Goal: Find specific page/section: Find specific page/section

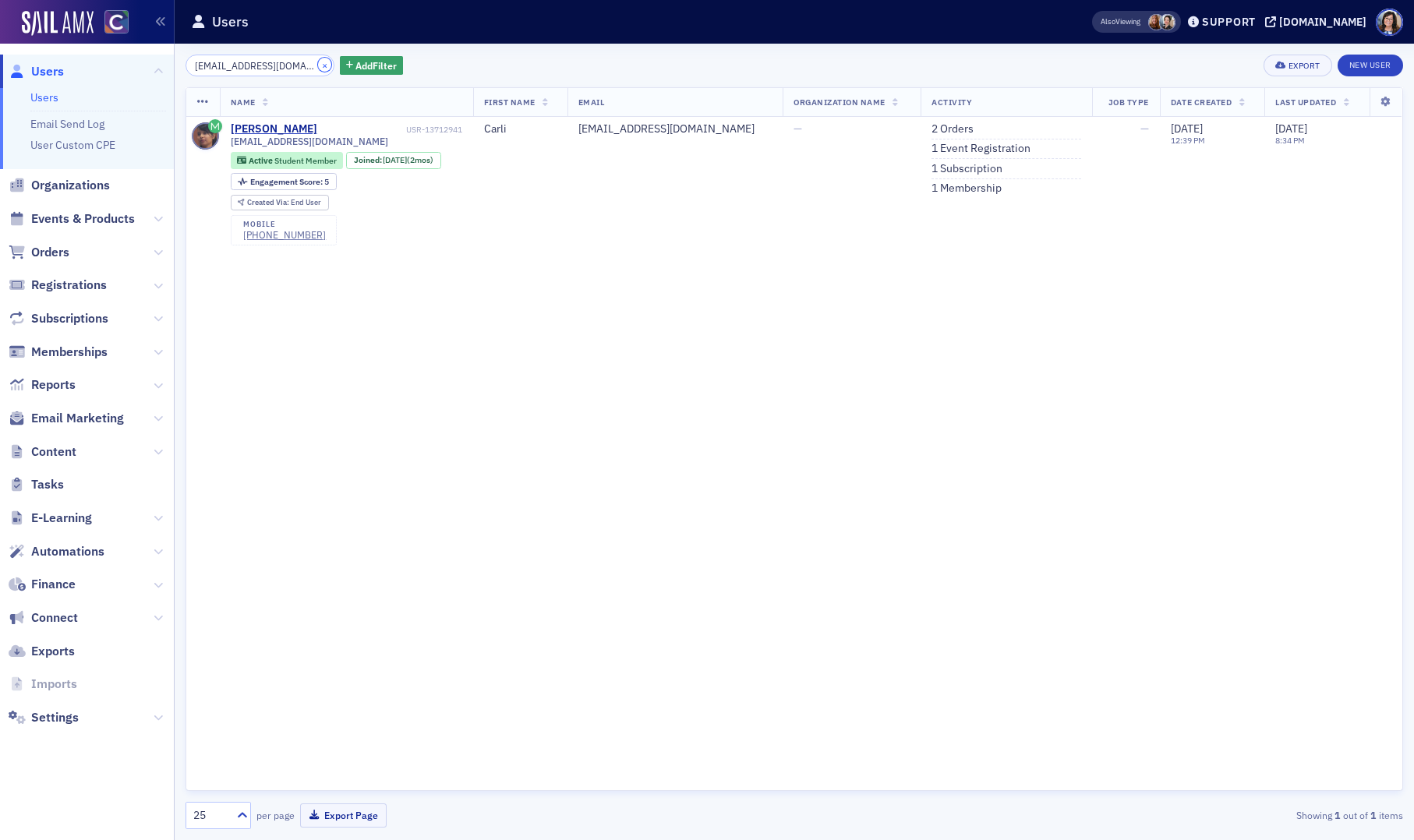
click at [318, 65] on button "×" at bounding box center [325, 65] width 14 height 14
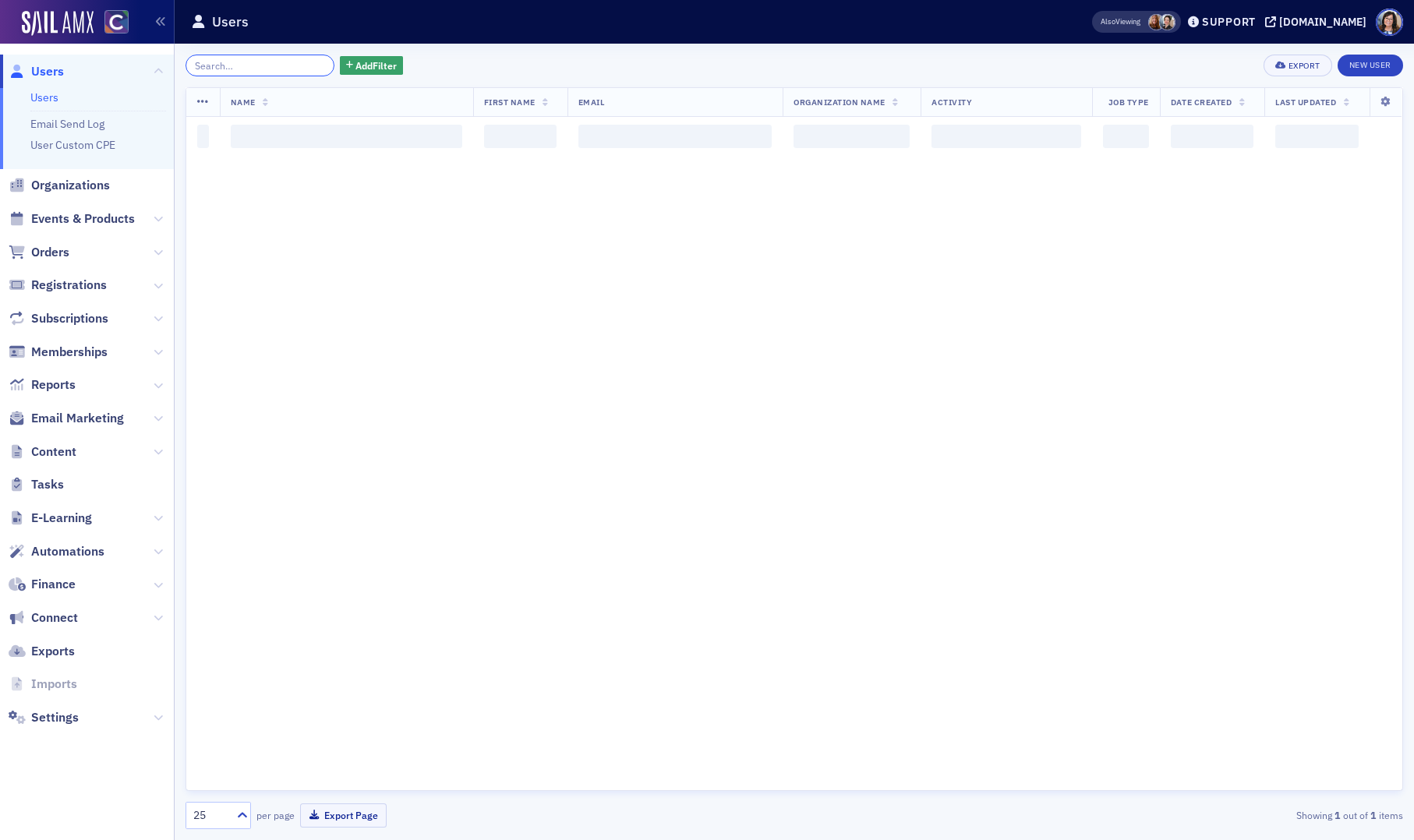
click at [248, 65] on input "search" at bounding box center [260, 66] width 149 height 22
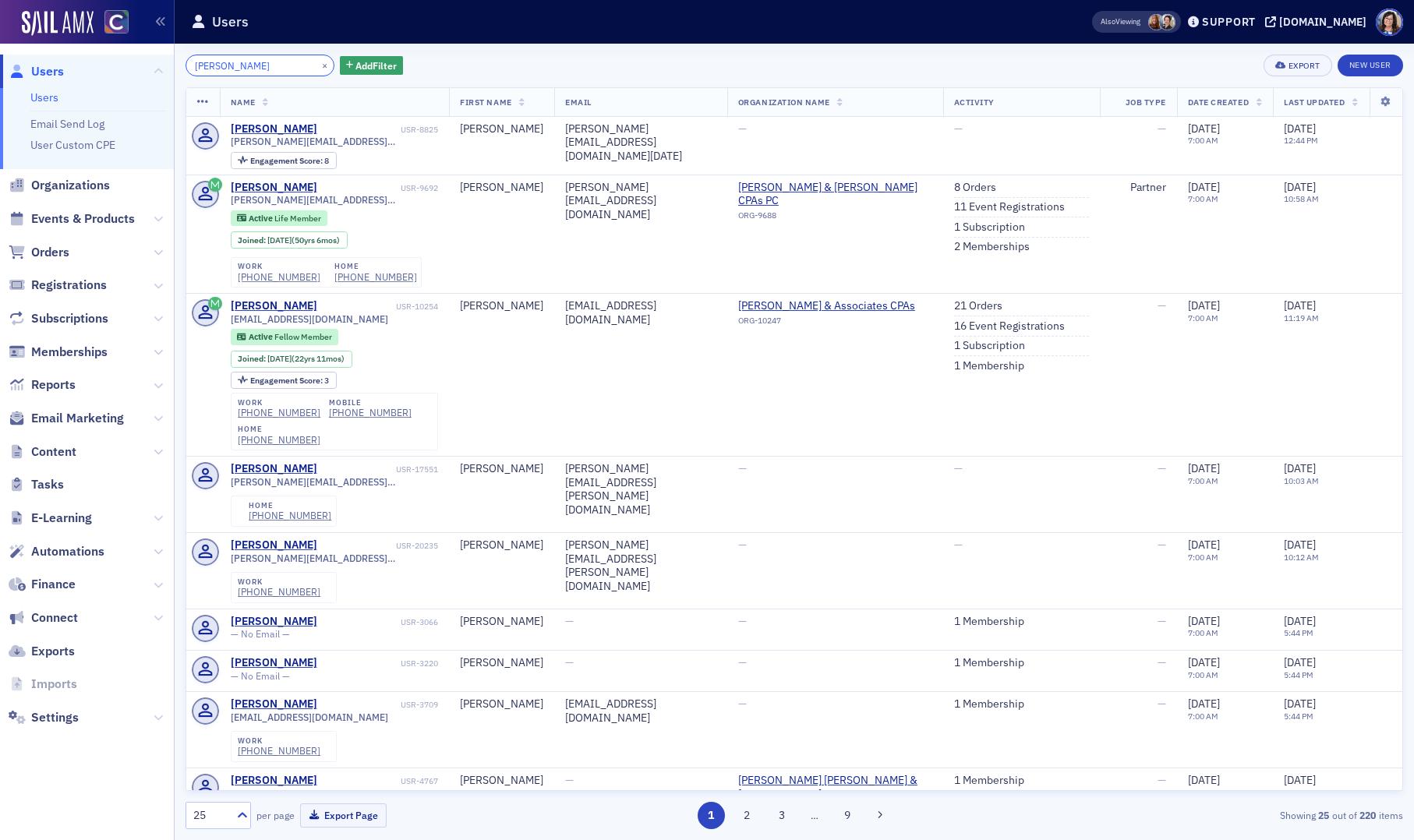
drag, startPoint x: 219, startPoint y: 68, endPoint x: 185, endPoint y: 66, distance: 34.1
click at [186, 66] on input "Mike Vrlenich" at bounding box center [260, 66] width 149 height 22
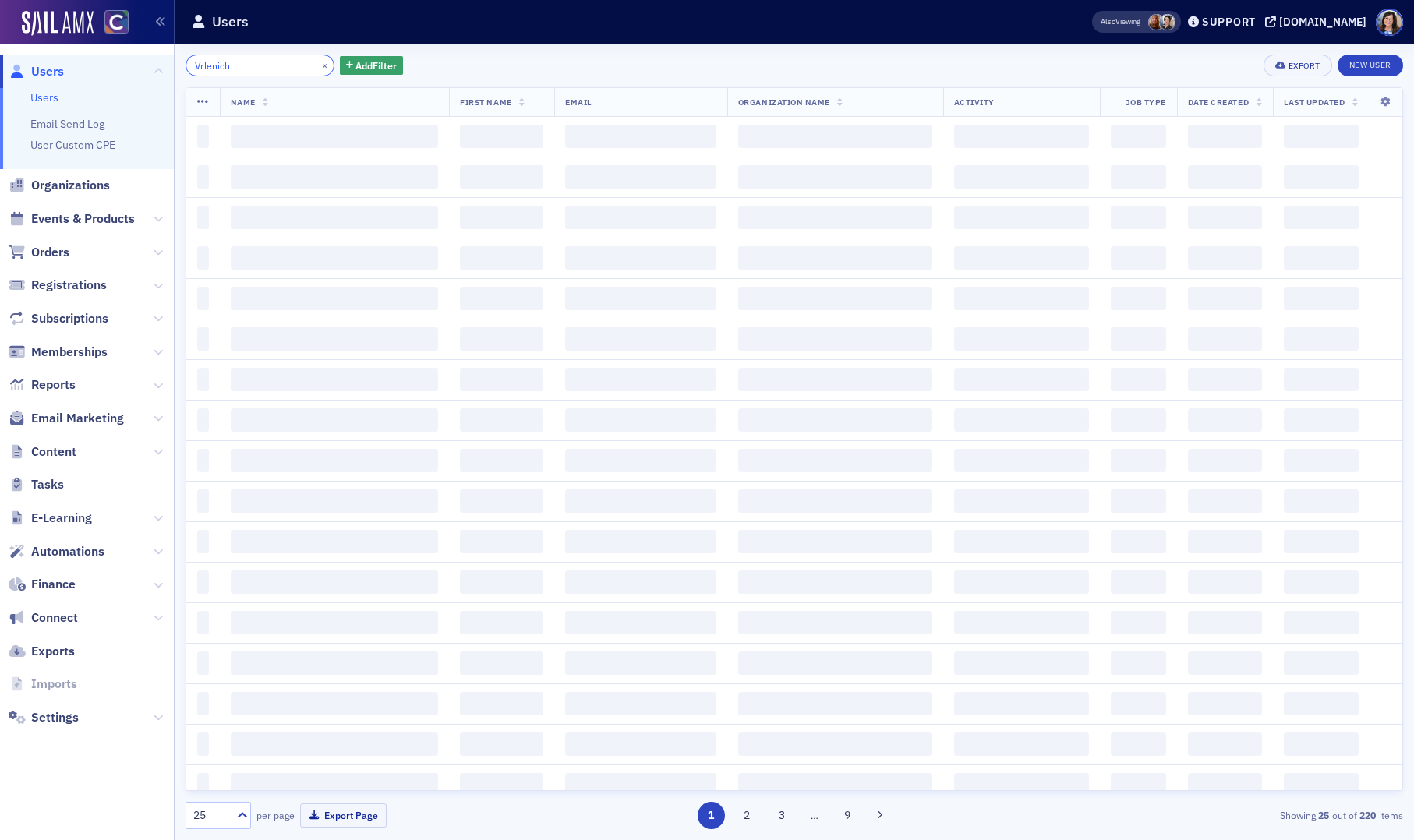
type input "Vrlenich"
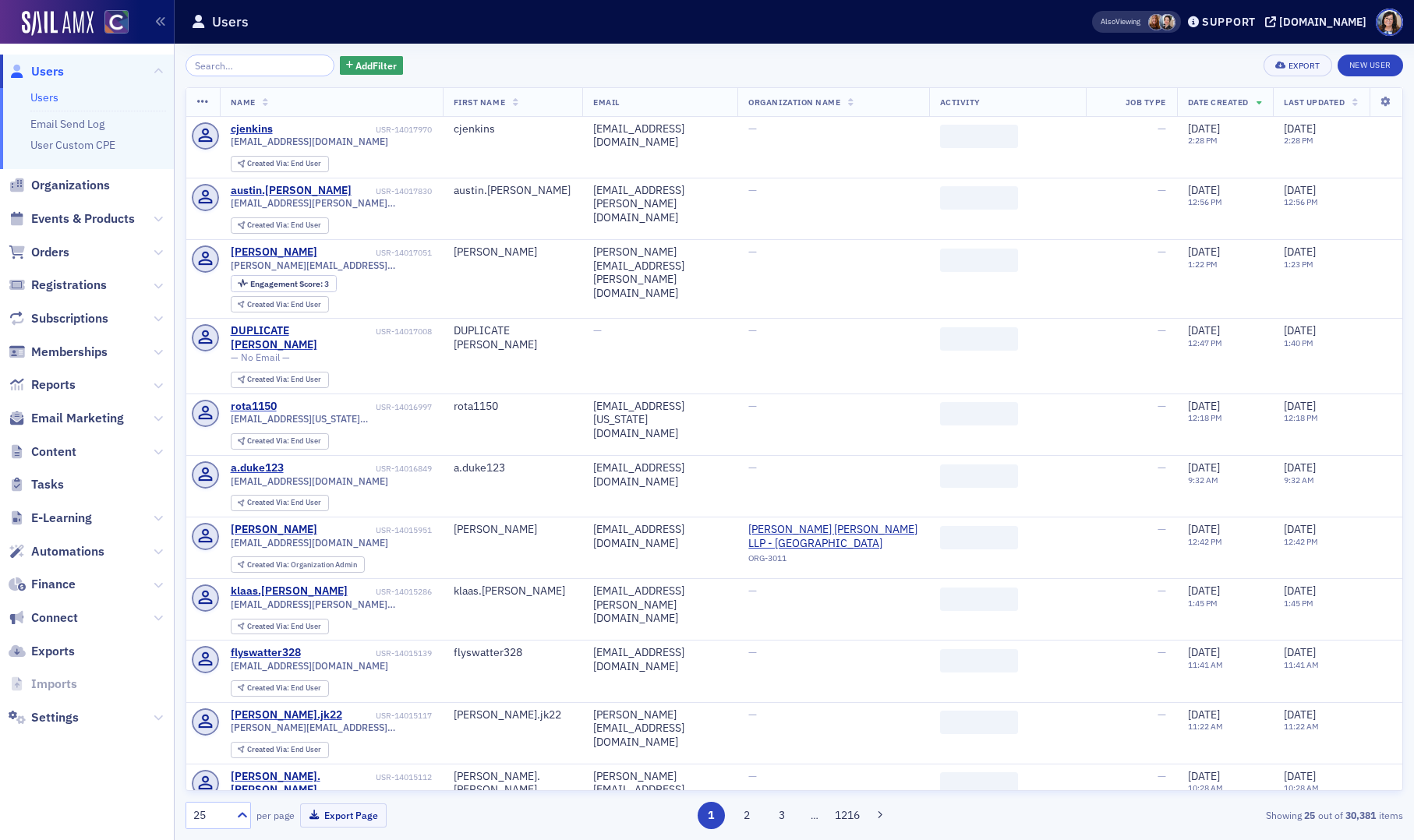
click at [220, 67] on input "search" at bounding box center [260, 66] width 149 height 22
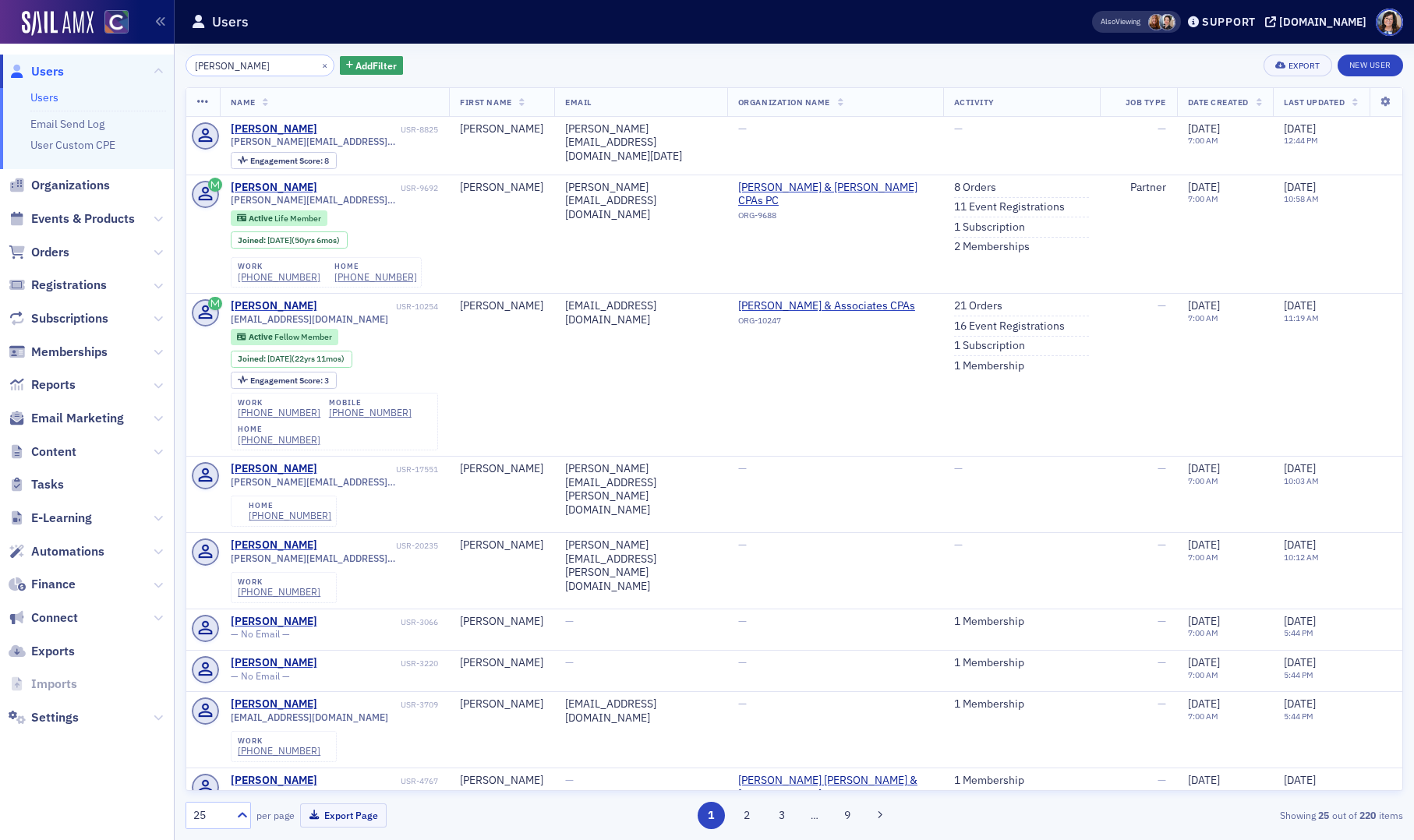
drag, startPoint x: 217, startPoint y: 66, endPoint x: 168, endPoint y: 63, distance: 49.1
click at [168, 63] on div "Users Users Email Send Log User Custom CPE Organizations Events & Products Orde…" at bounding box center [707, 420] width 1414 height 840
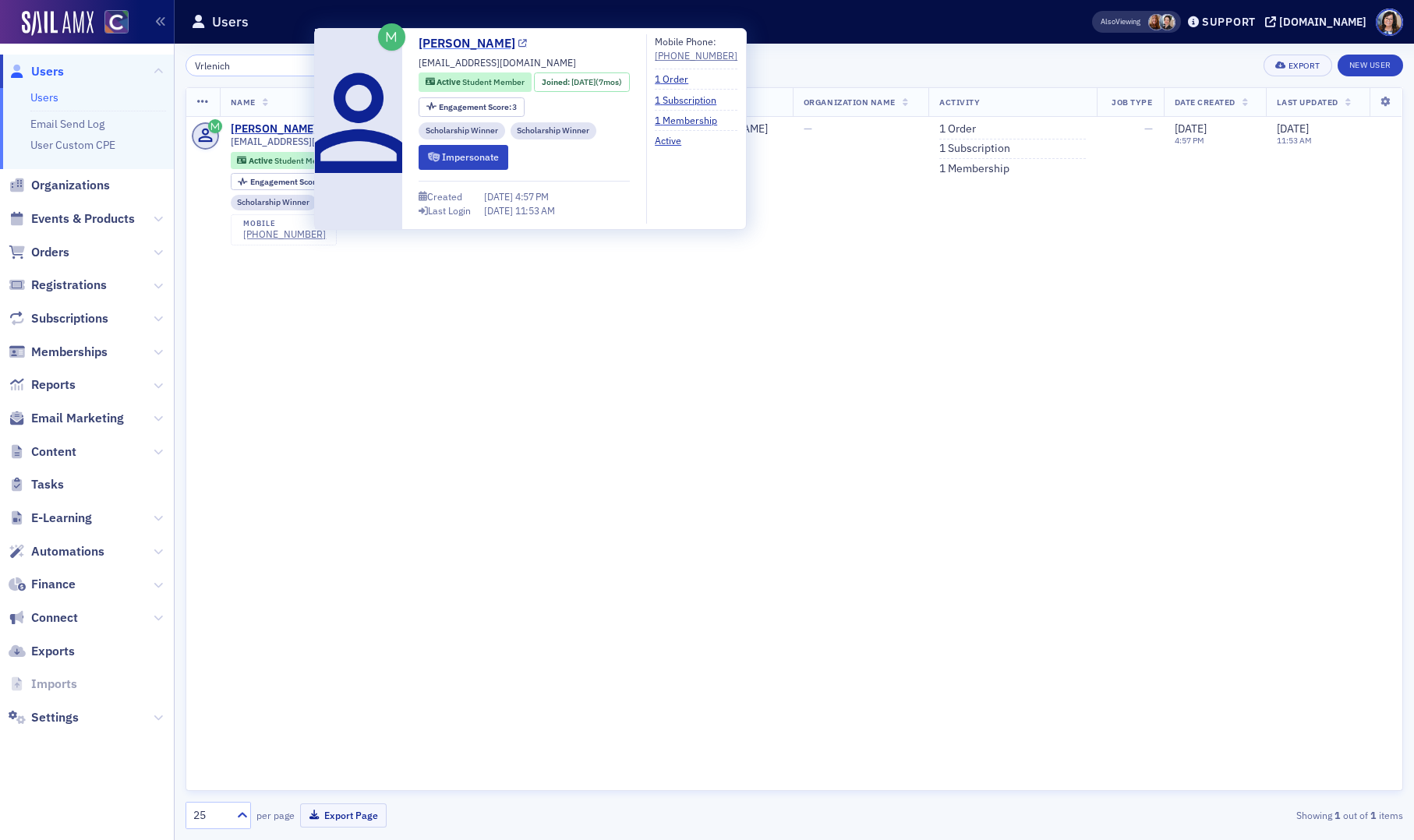
type input "Vrlenich"
click at [521, 44] on icon at bounding box center [522, 44] width 9 height 9
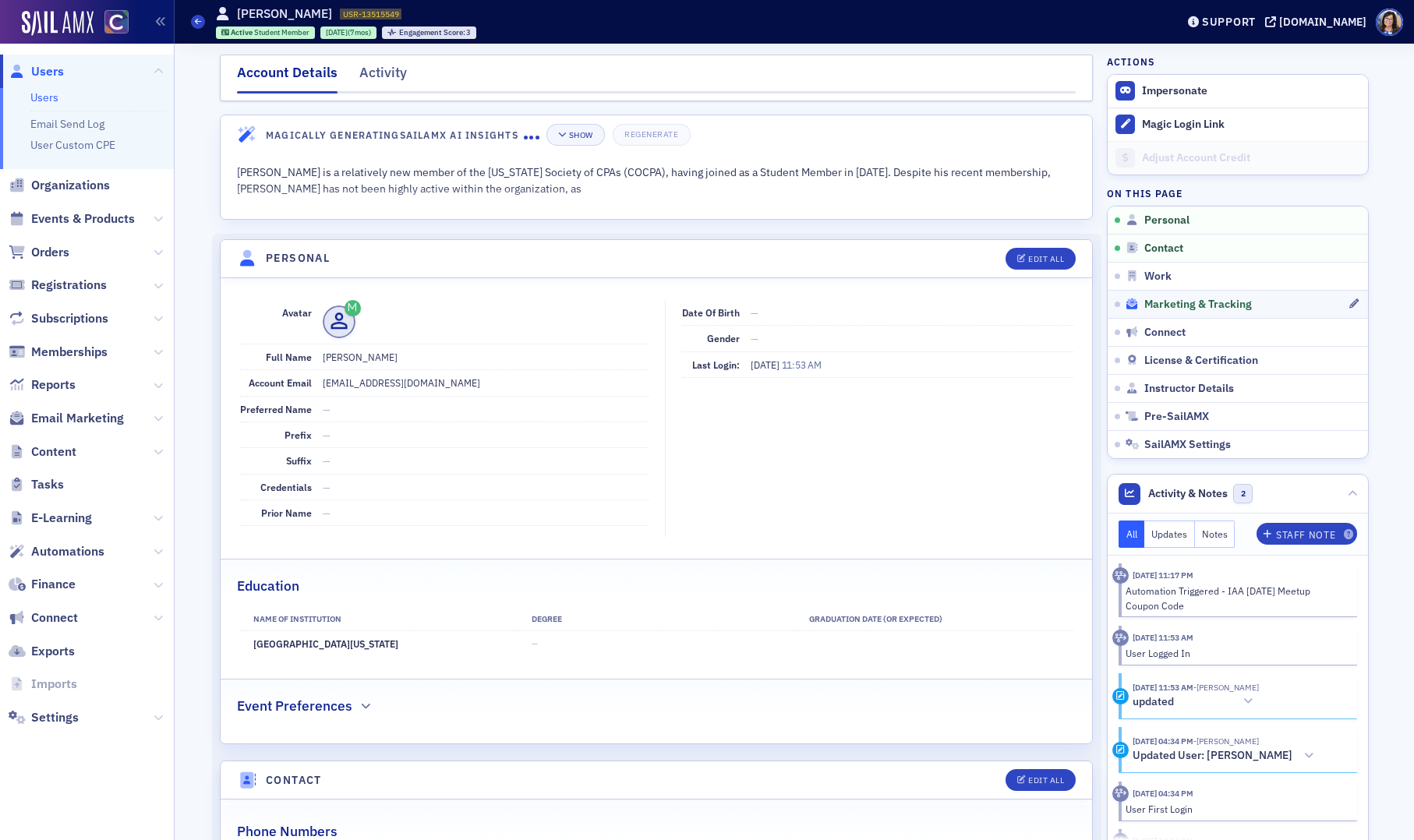
click at [1163, 300] on span "Marketing & Tracking" at bounding box center [1197, 304] width 107 height 14
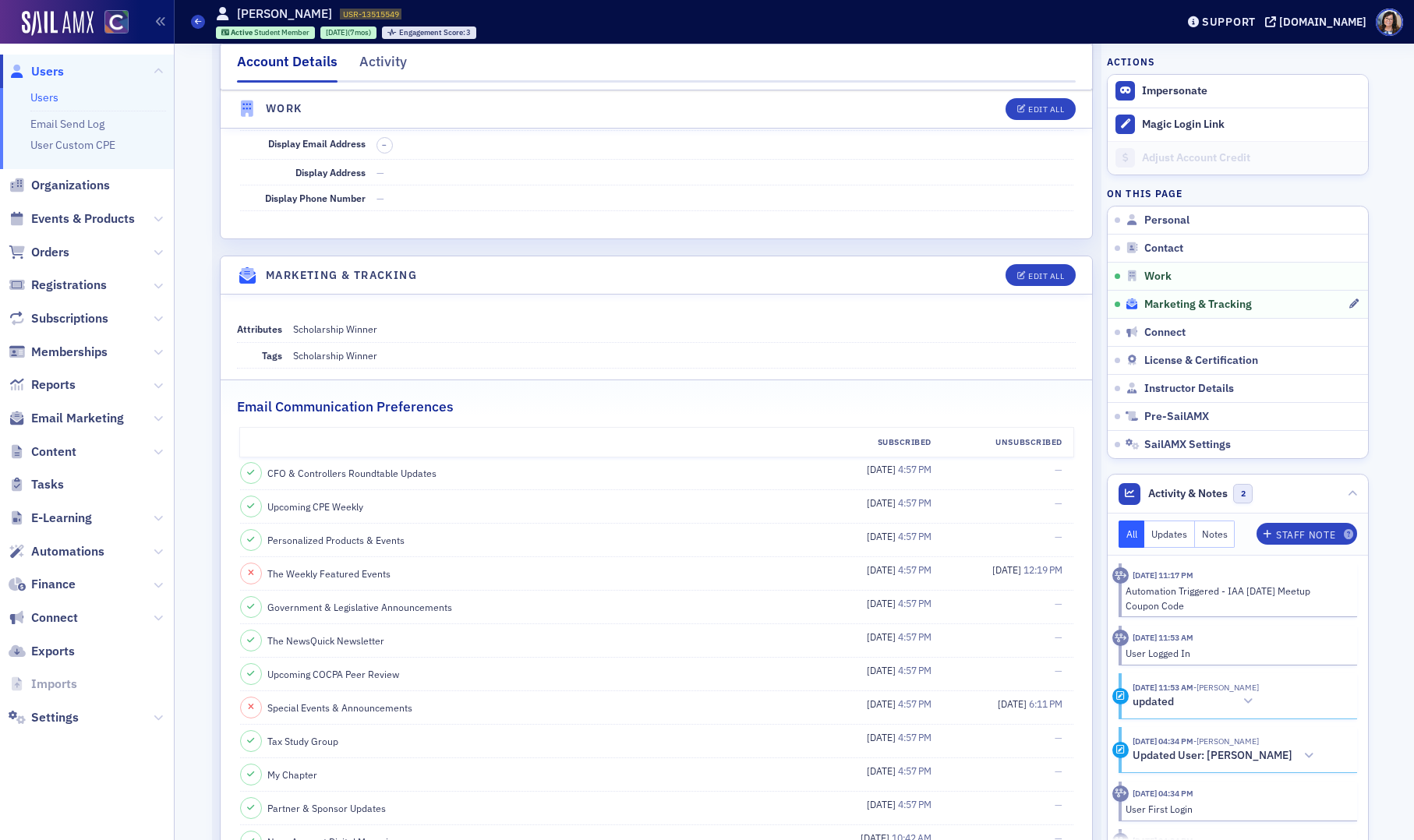
scroll to position [1535, 0]
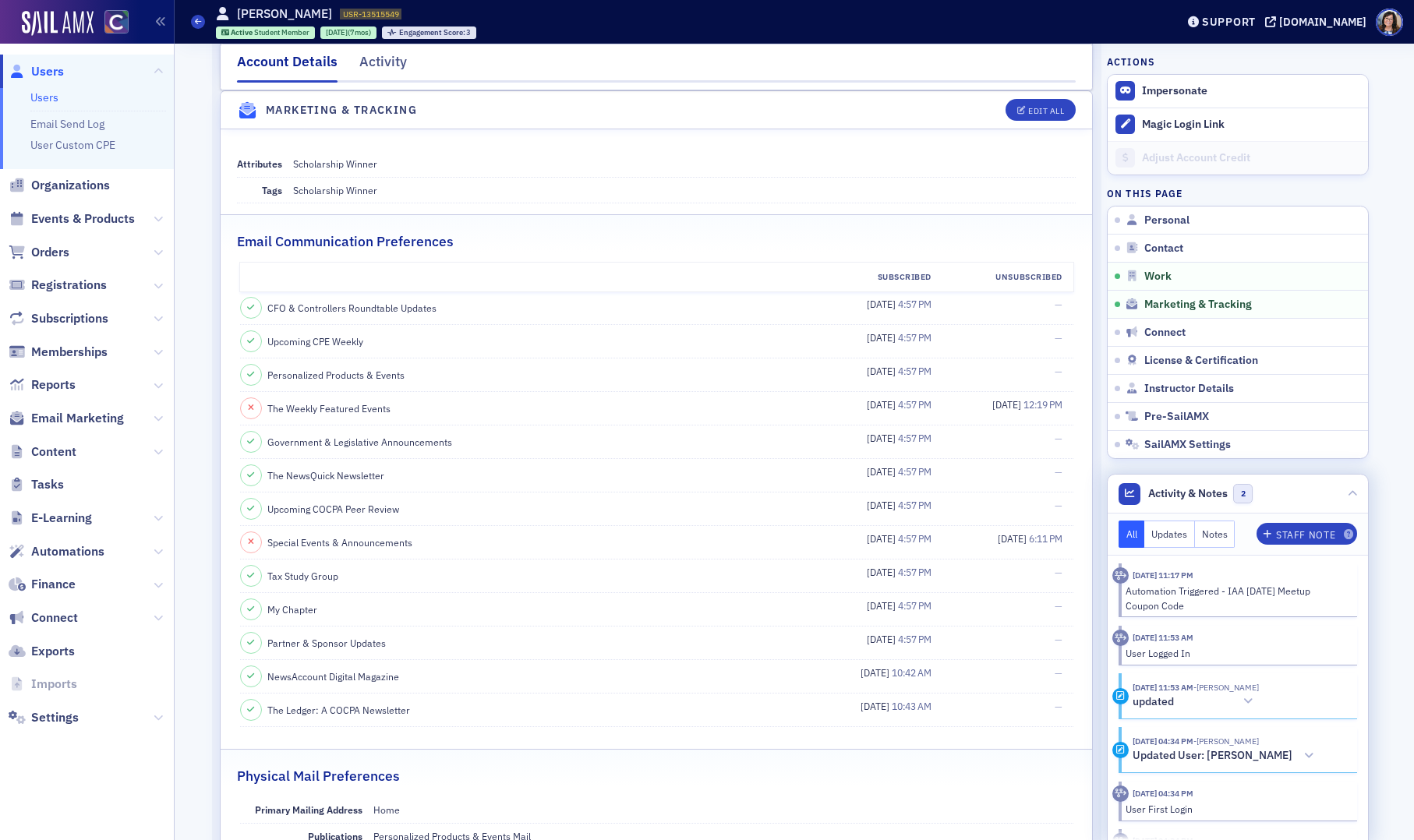
click at [1224, 537] on button "Notes" at bounding box center [1216, 534] width 41 height 27
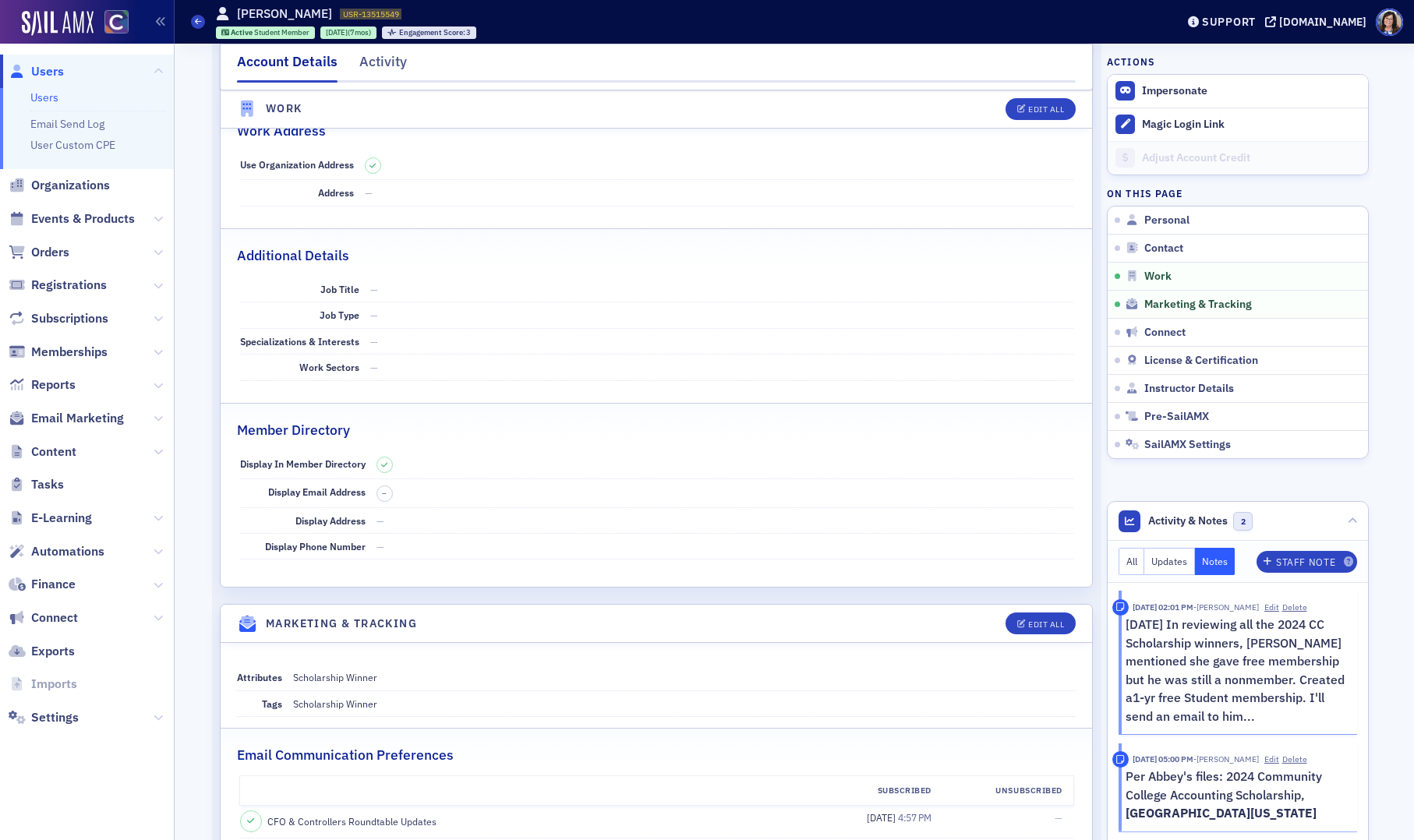
scroll to position [812, 0]
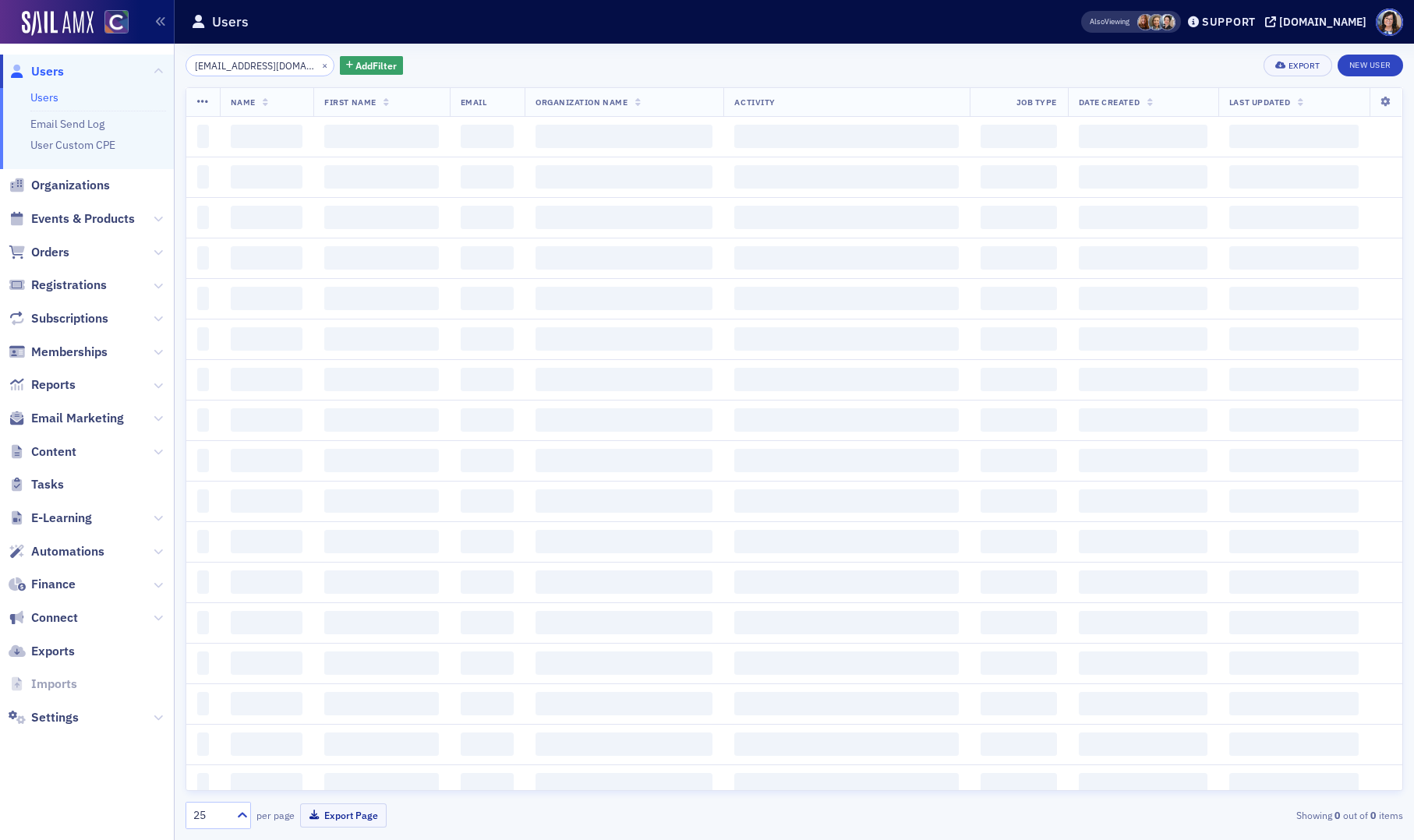
scroll to position [0, 7]
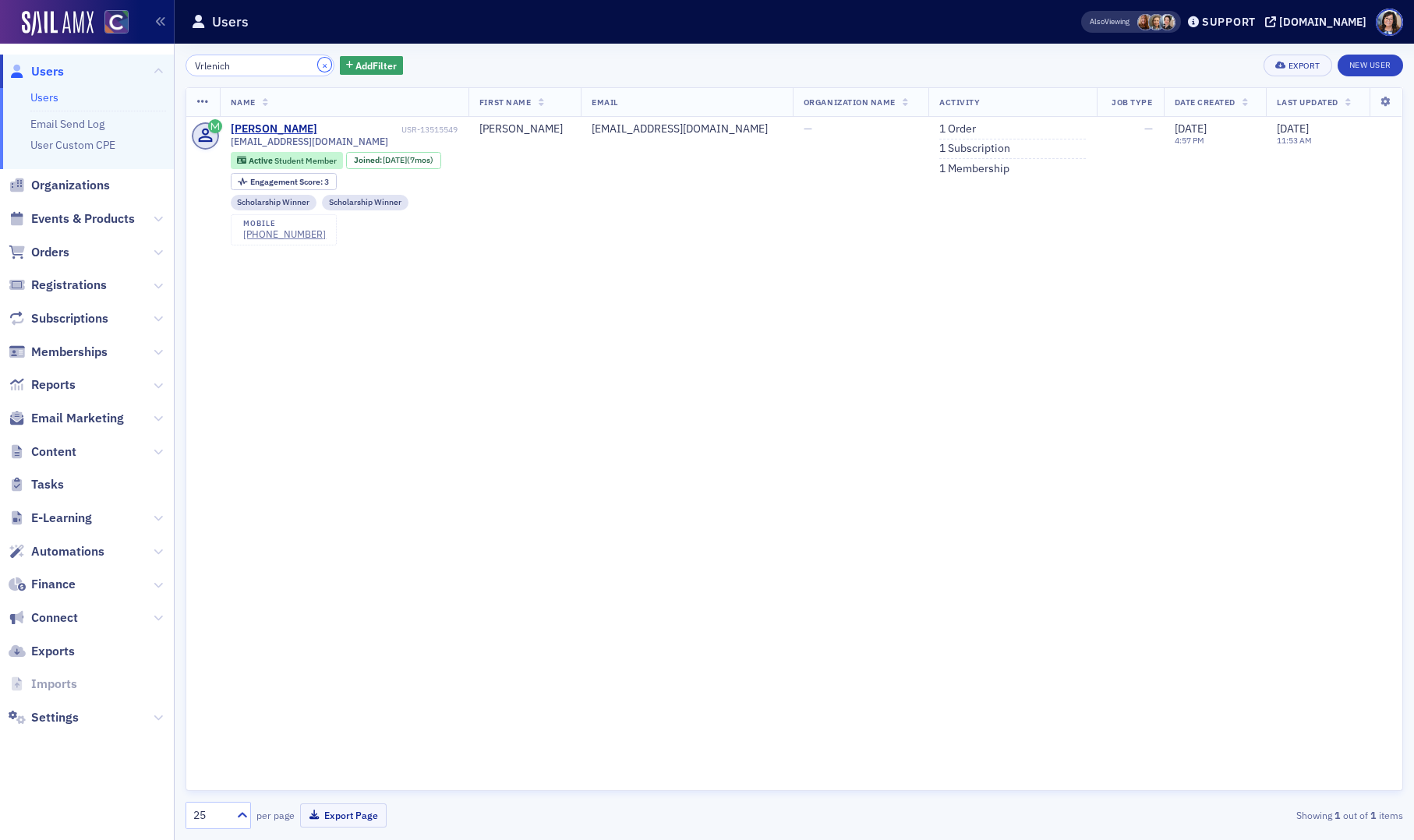
click at [318, 65] on button "×" at bounding box center [325, 65] width 14 height 14
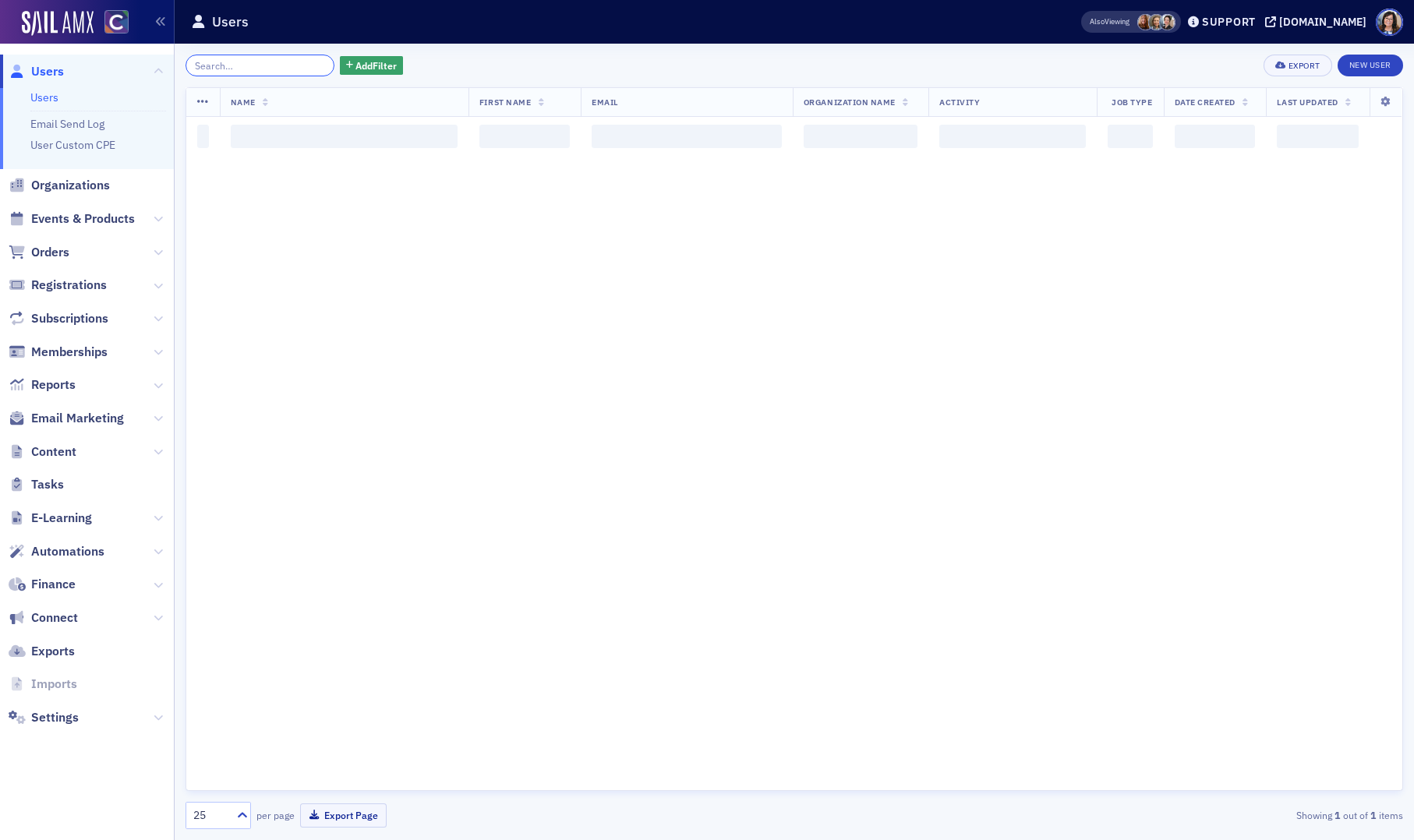
click at [290, 66] on input "search" at bounding box center [260, 66] width 149 height 22
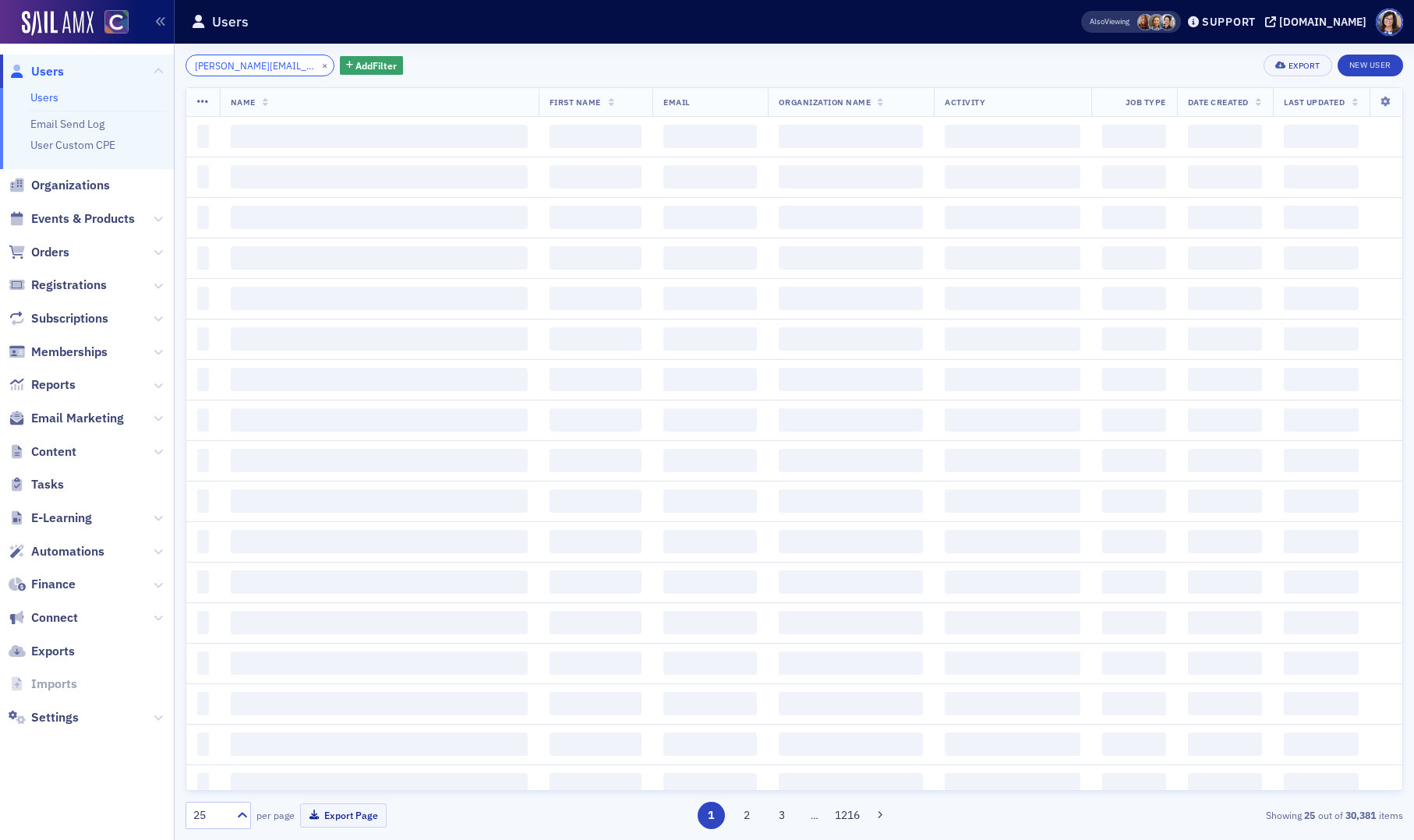
scroll to position [0, 5]
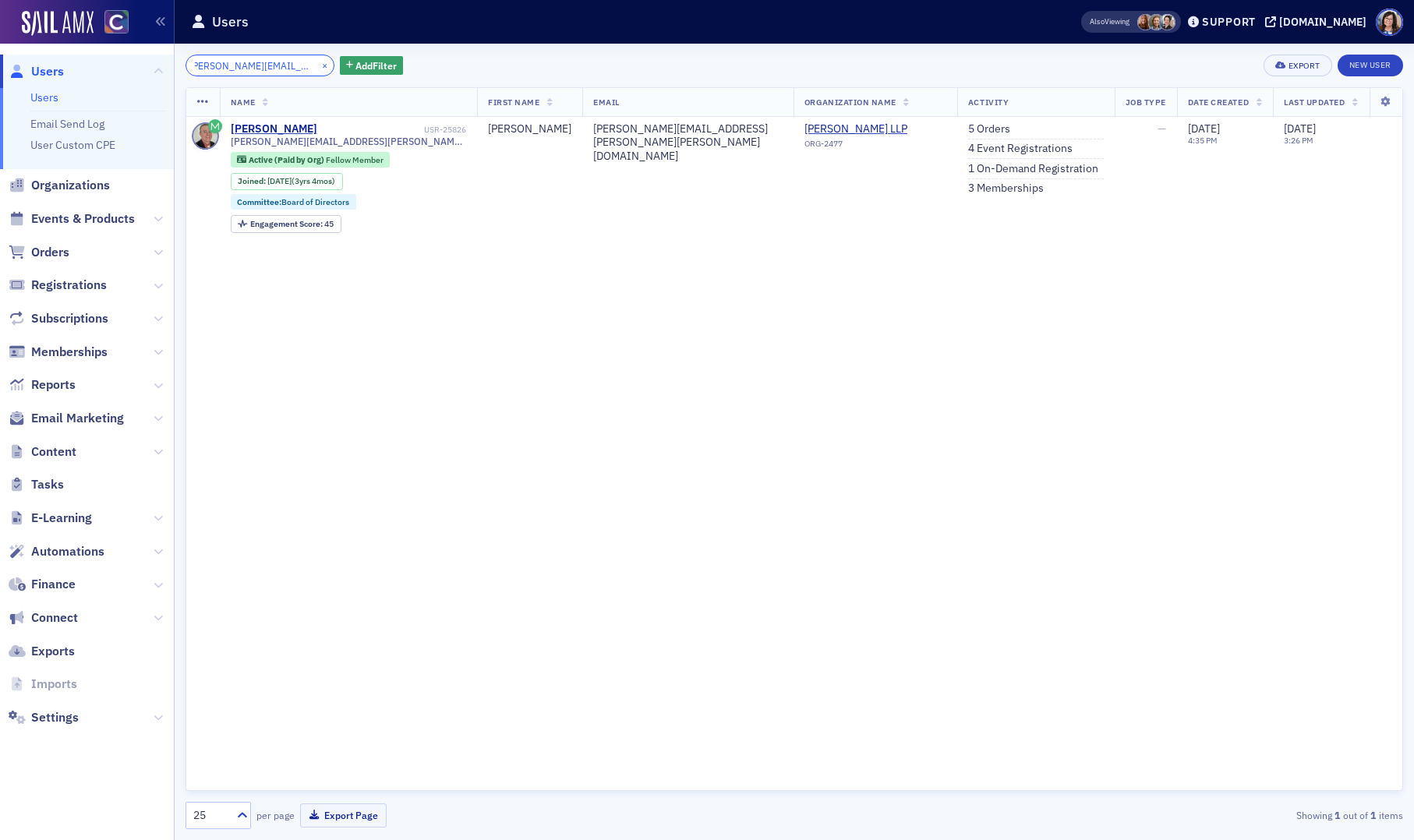
type input "[PERSON_NAME][EMAIL_ADDRESS][PERSON_NAME][PERSON_NAME][DOMAIN_NAME]"
click at [318, 66] on button "×" at bounding box center [325, 65] width 14 height 14
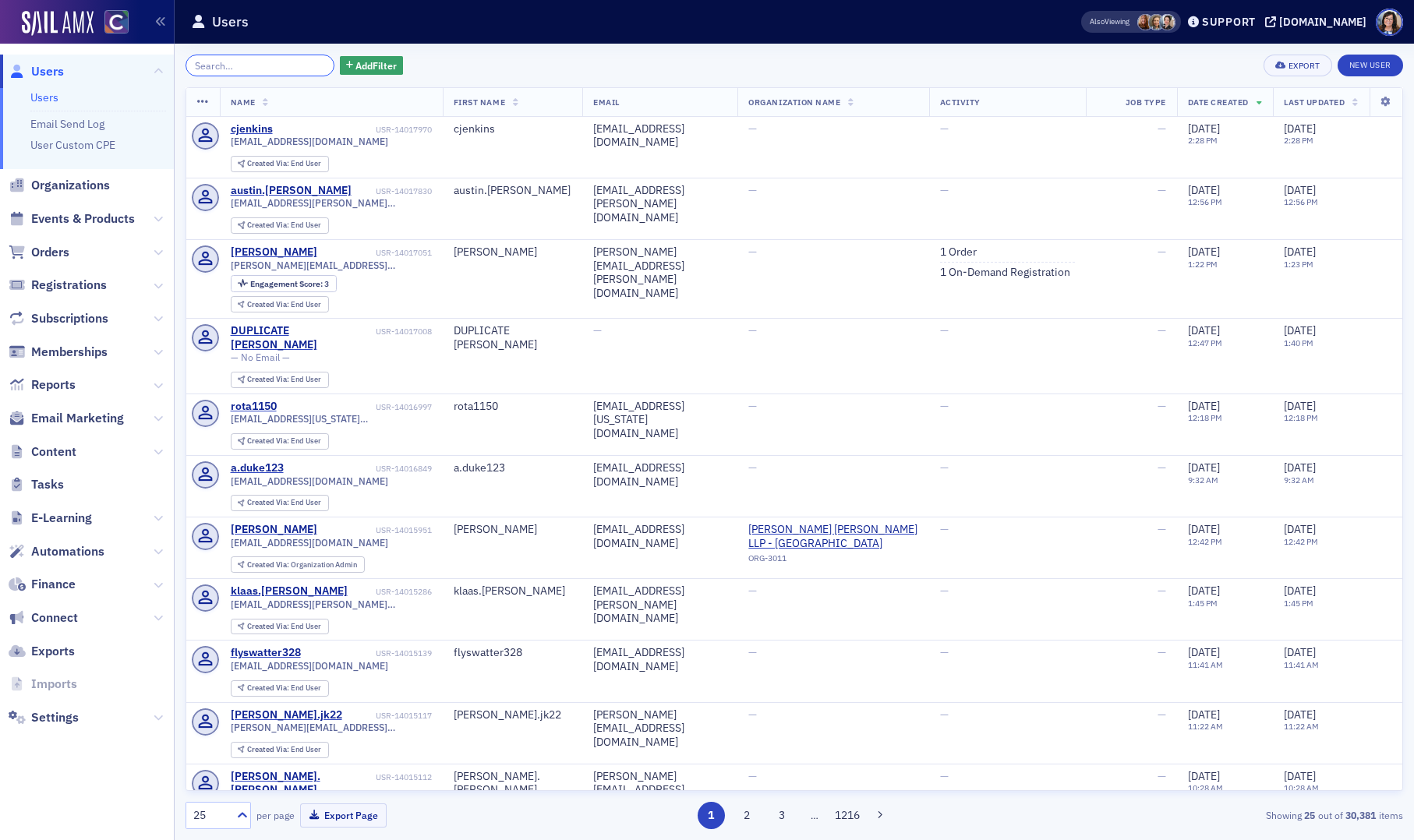
click at [232, 62] on input "search" at bounding box center [260, 66] width 149 height 22
paste input "[EMAIL_ADDRESS][DOMAIN_NAME]"
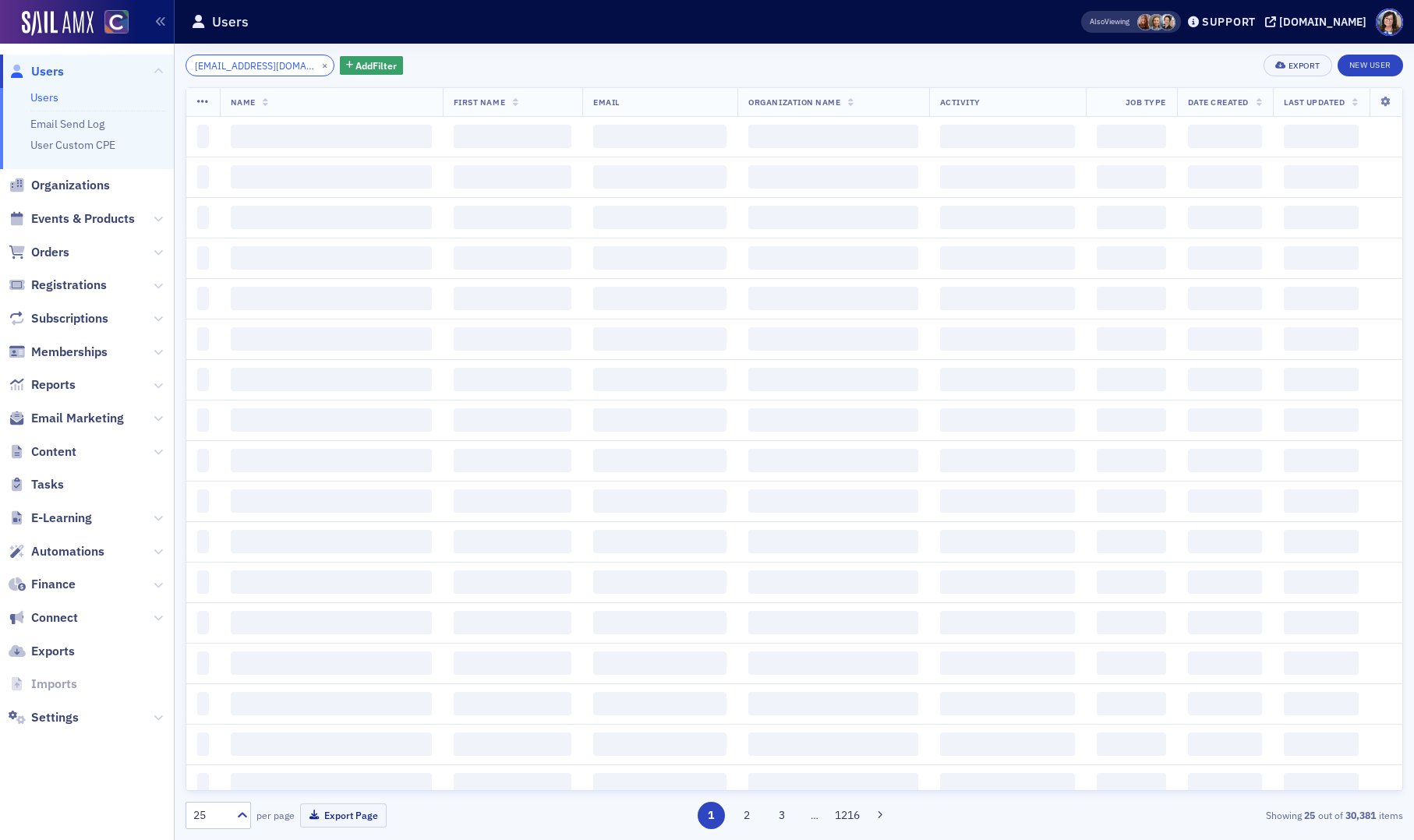
type input "[EMAIL_ADDRESS][DOMAIN_NAME]"
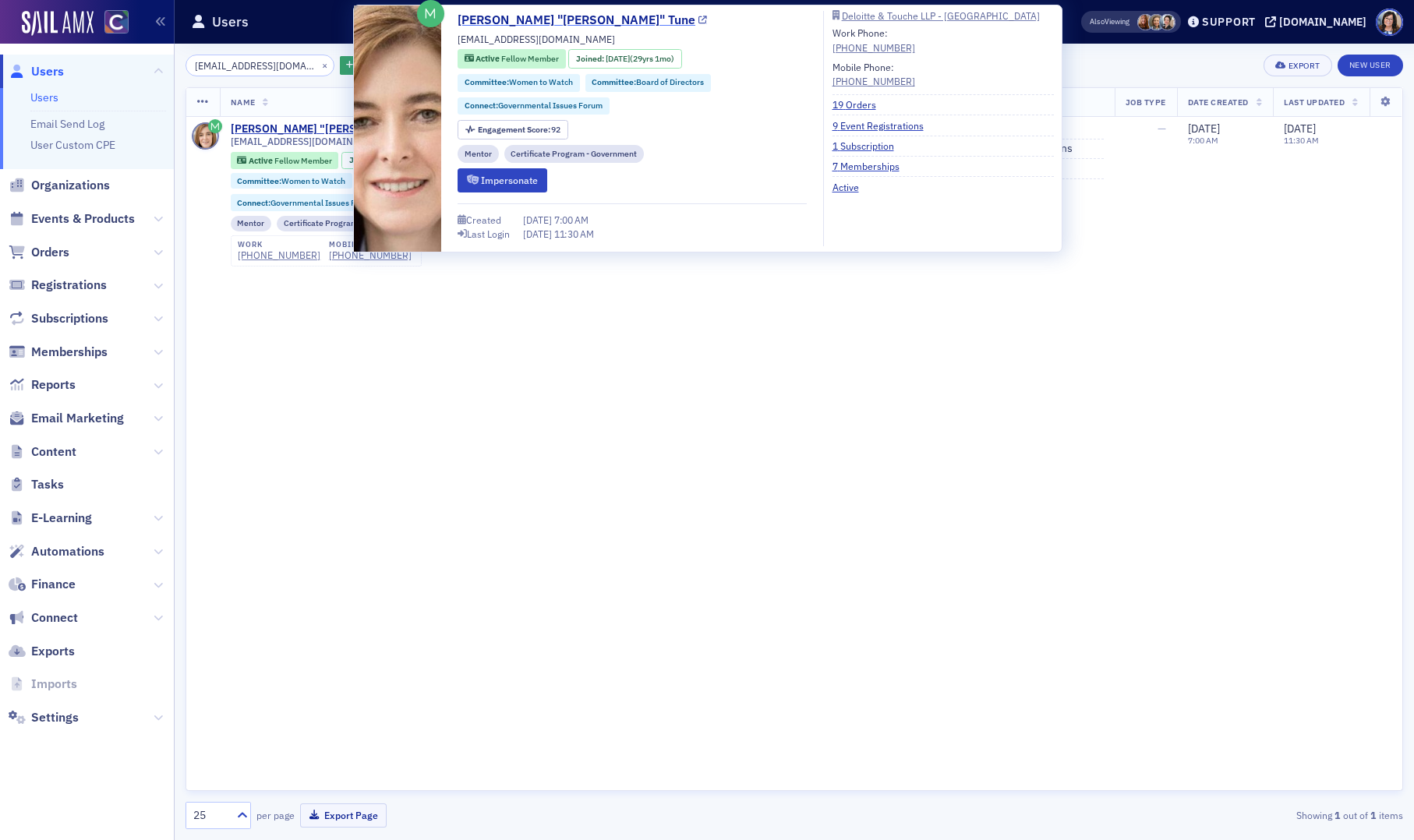
click at [699, 19] on icon at bounding box center [703, 20] width 9 height 9
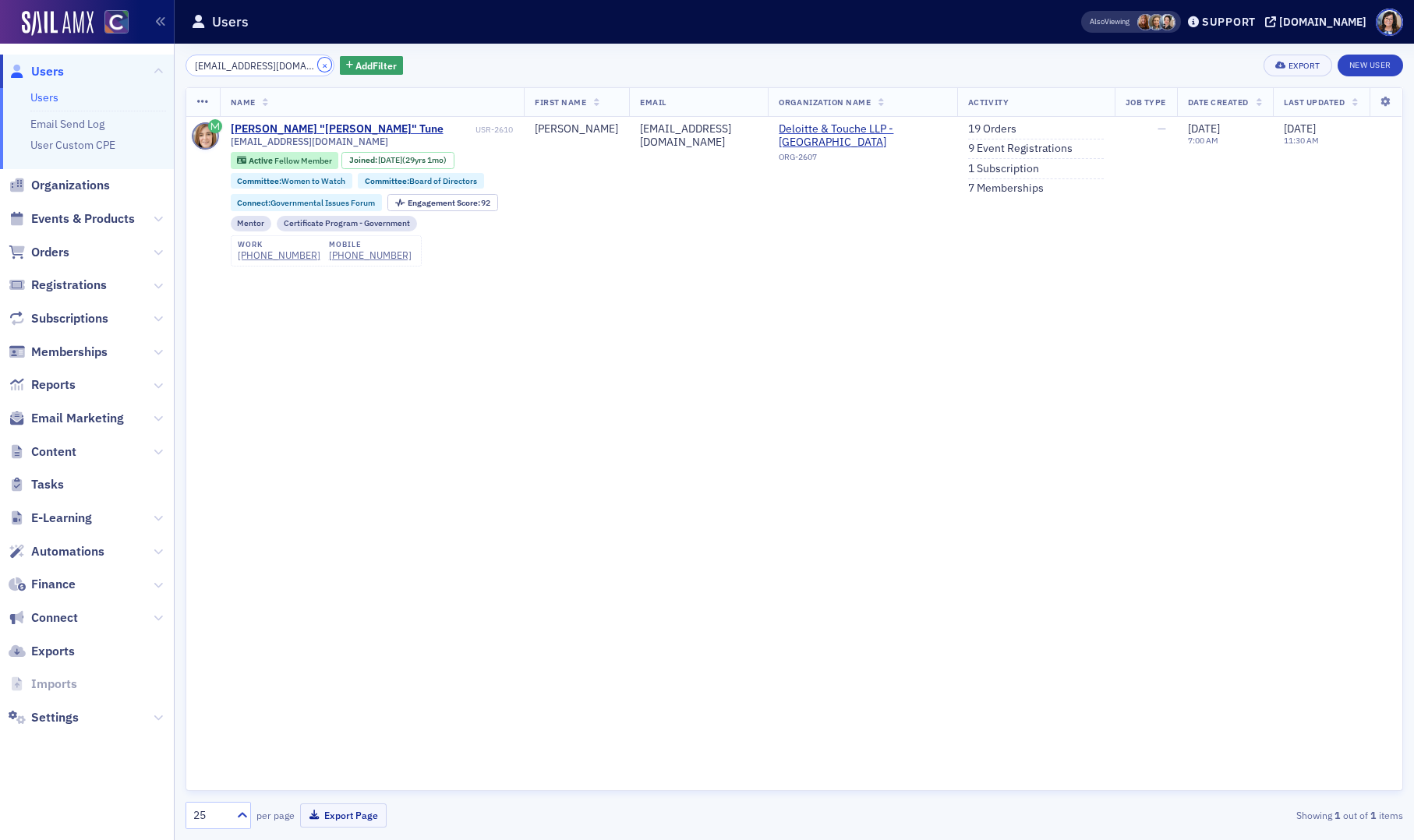
click at [318, 66] on button "×" at bounding box center [325, 65] width 14 height 14
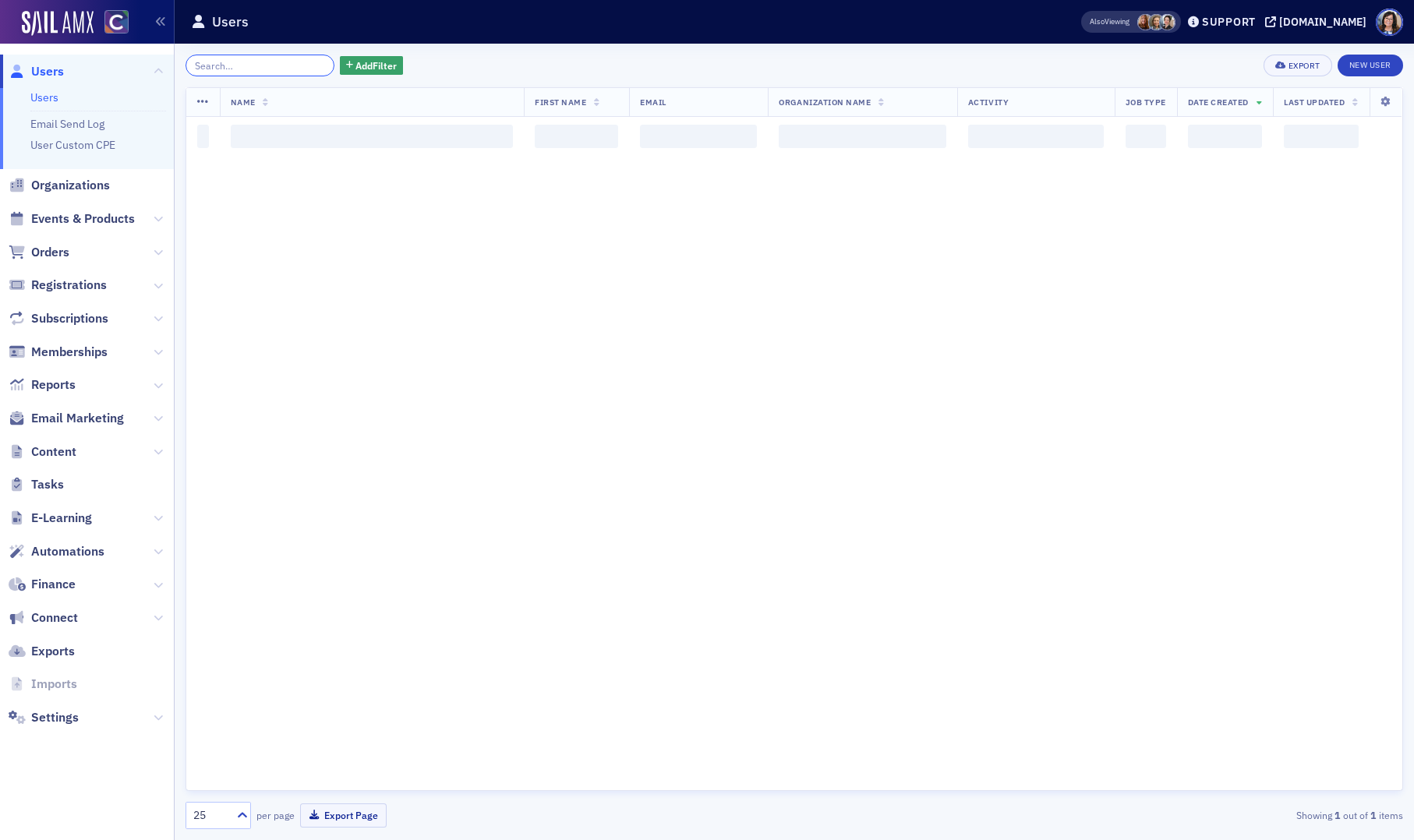
click at [272, 66] on input "search" at bounding box center [260, 66] width 149 height 22
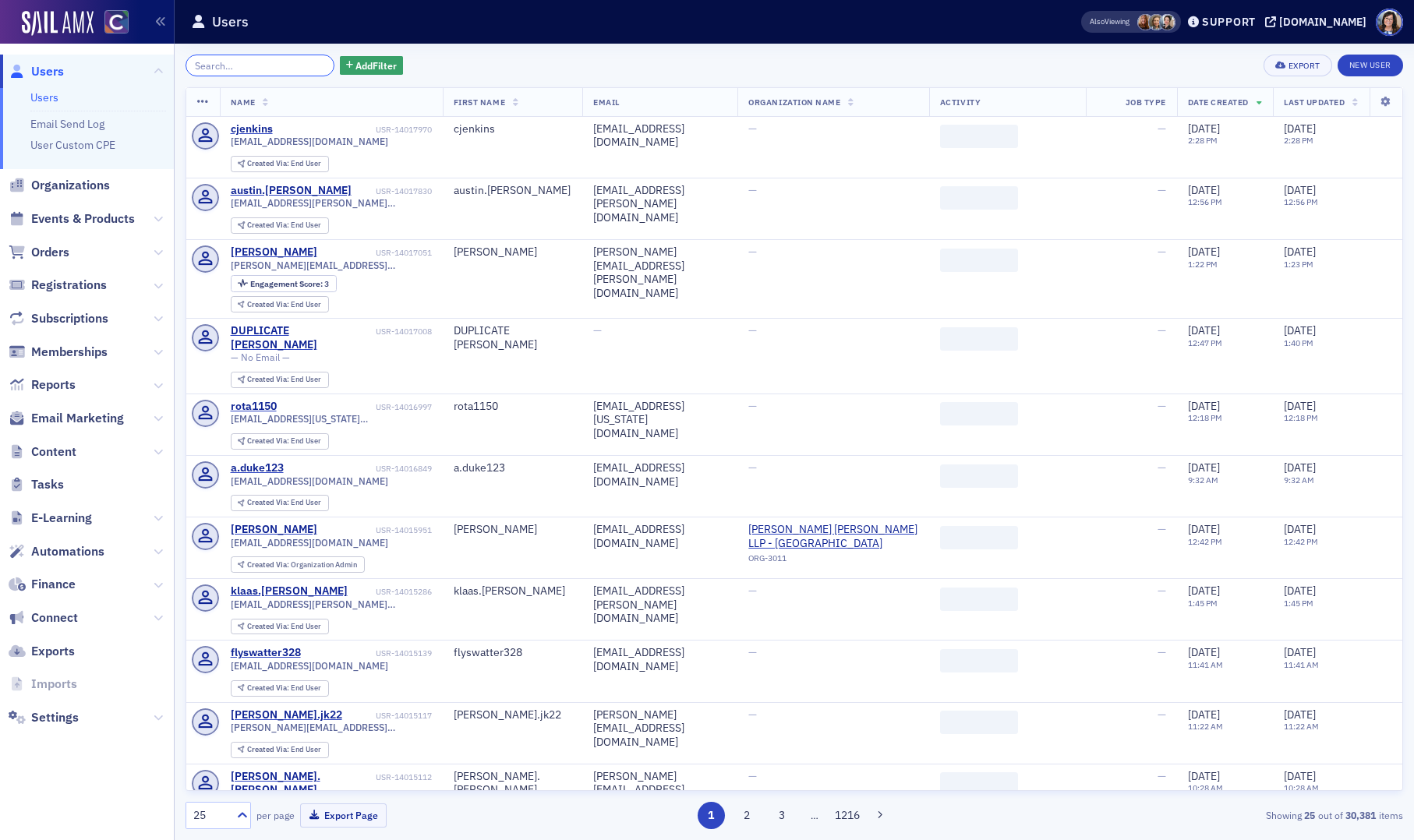
paste input "Paul Elggren"
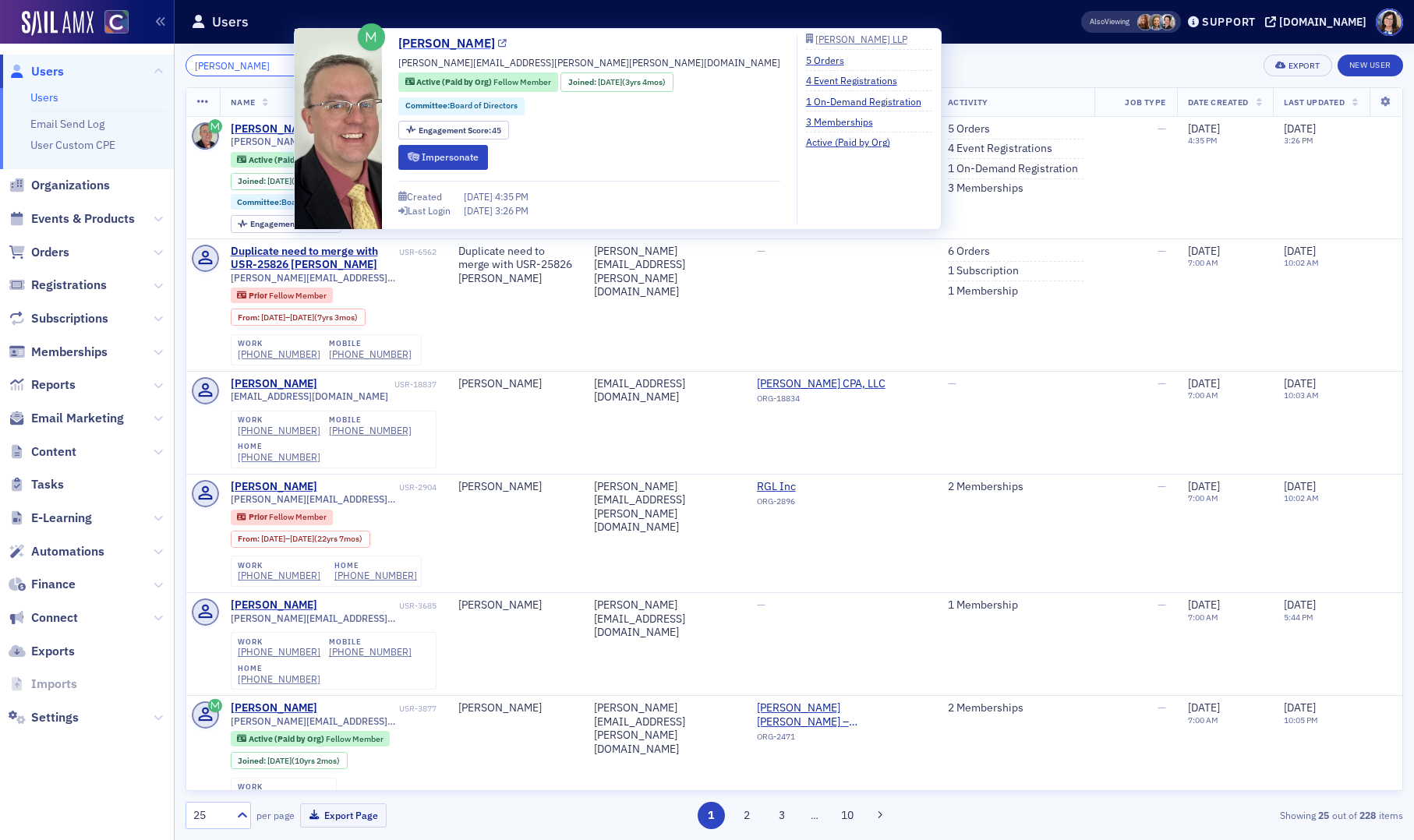
type input "Paul Elggren"
click at [498, 41] on icon at bounding box center [503, 44] width 9 height 9
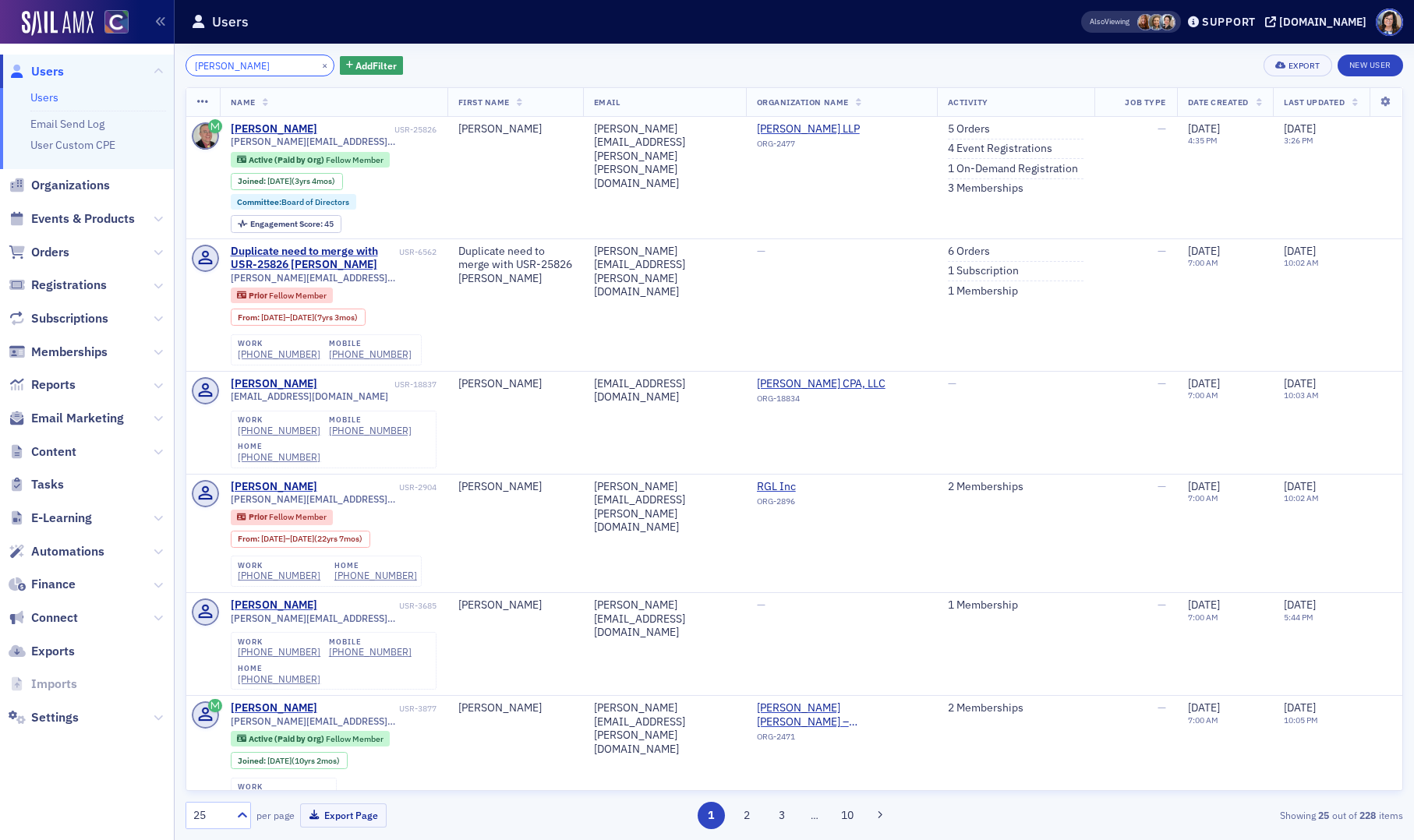
drag, startPoint x: 220, startPoint y: 66, endPoint x: 274, endPoint y: 64, distance: 54.0
click at [225, 66] on input "[PERSON_NAME]" at bounding box center [260, 66] width 149 height 22
drag, startPoint x: 301, startPoint y: 64, endPoint x: 290, endPoint y: 64, distance: 11.0
click at [318, 64] on button "×" at bounding box center [325, 65] width 14 height 14
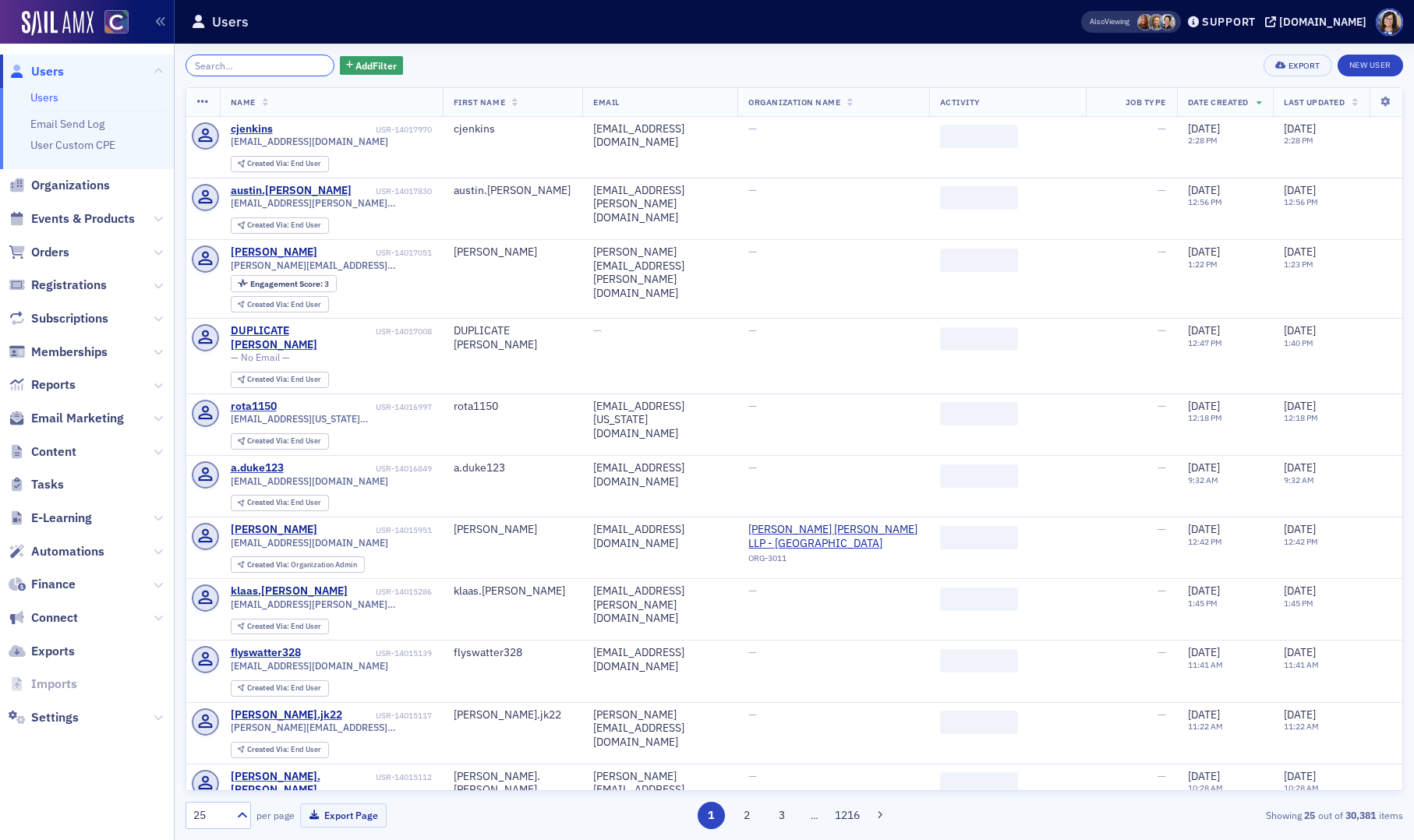
click at [283, 64] on input "search" at bounding box center [260, 66] width 149 height 22
paste input "Will Kerns,"
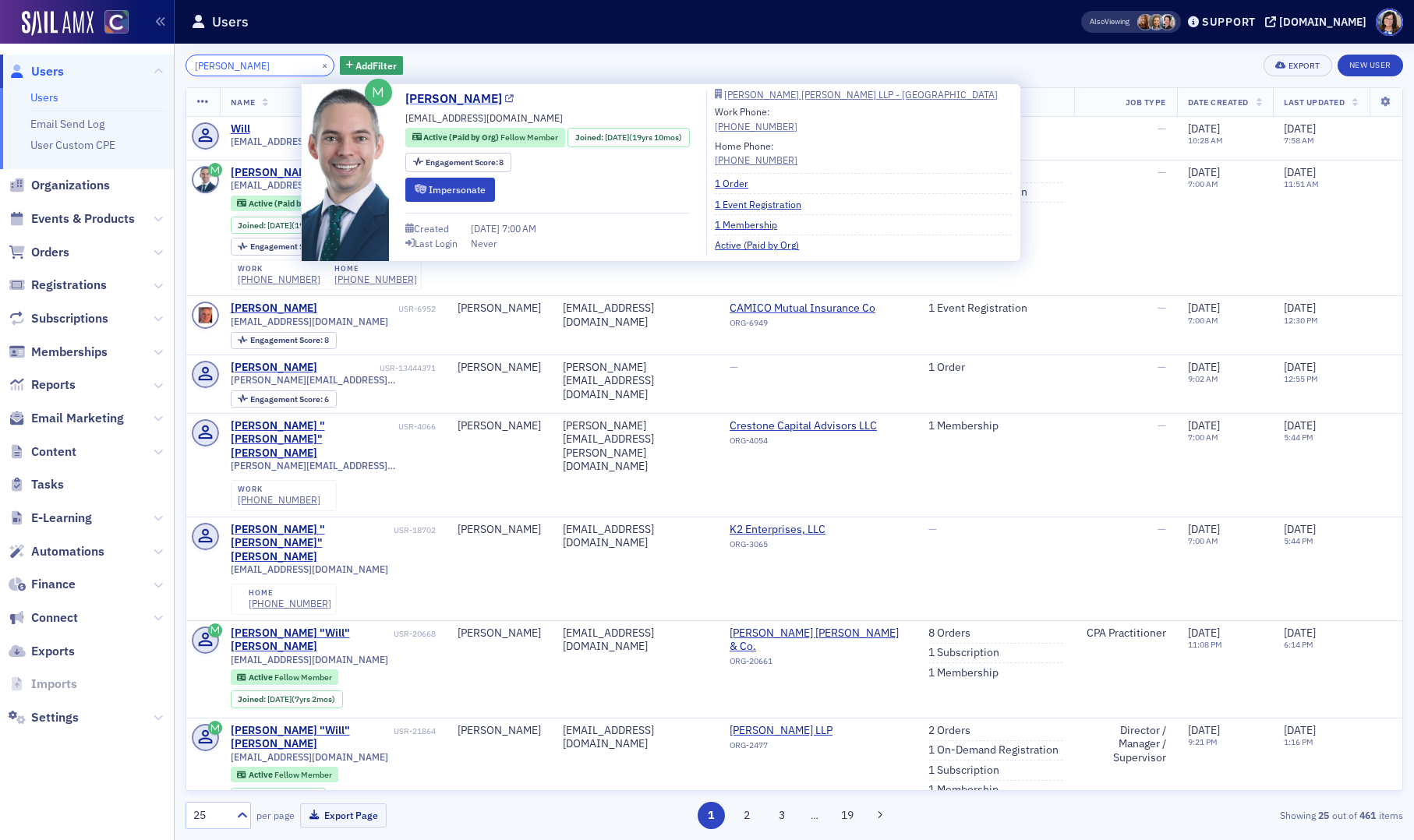
type input "Will Kerns"
click at [506, 100] on icon at bounding box center [510, 99] width 9 height 9
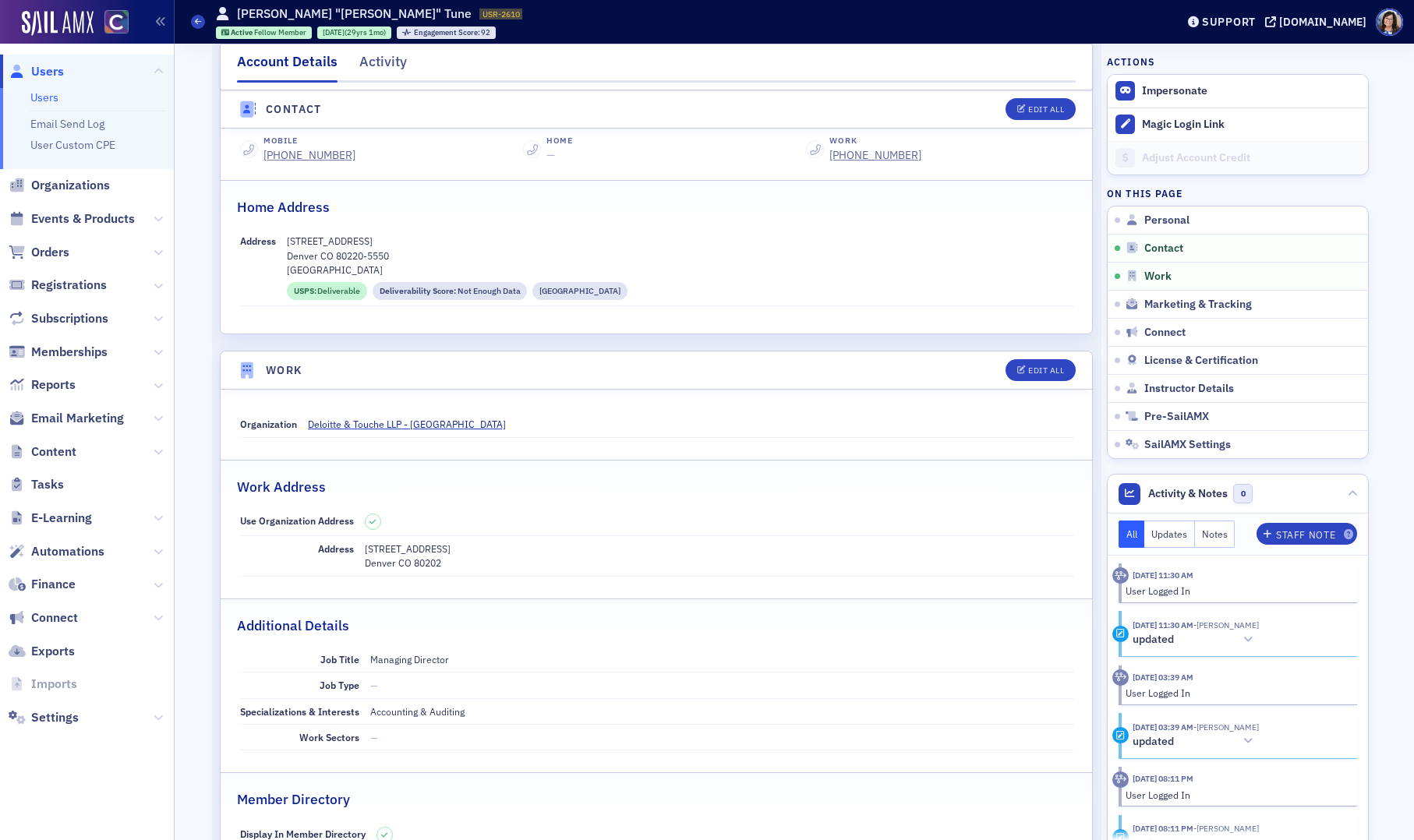
scroll to position [720, 0]
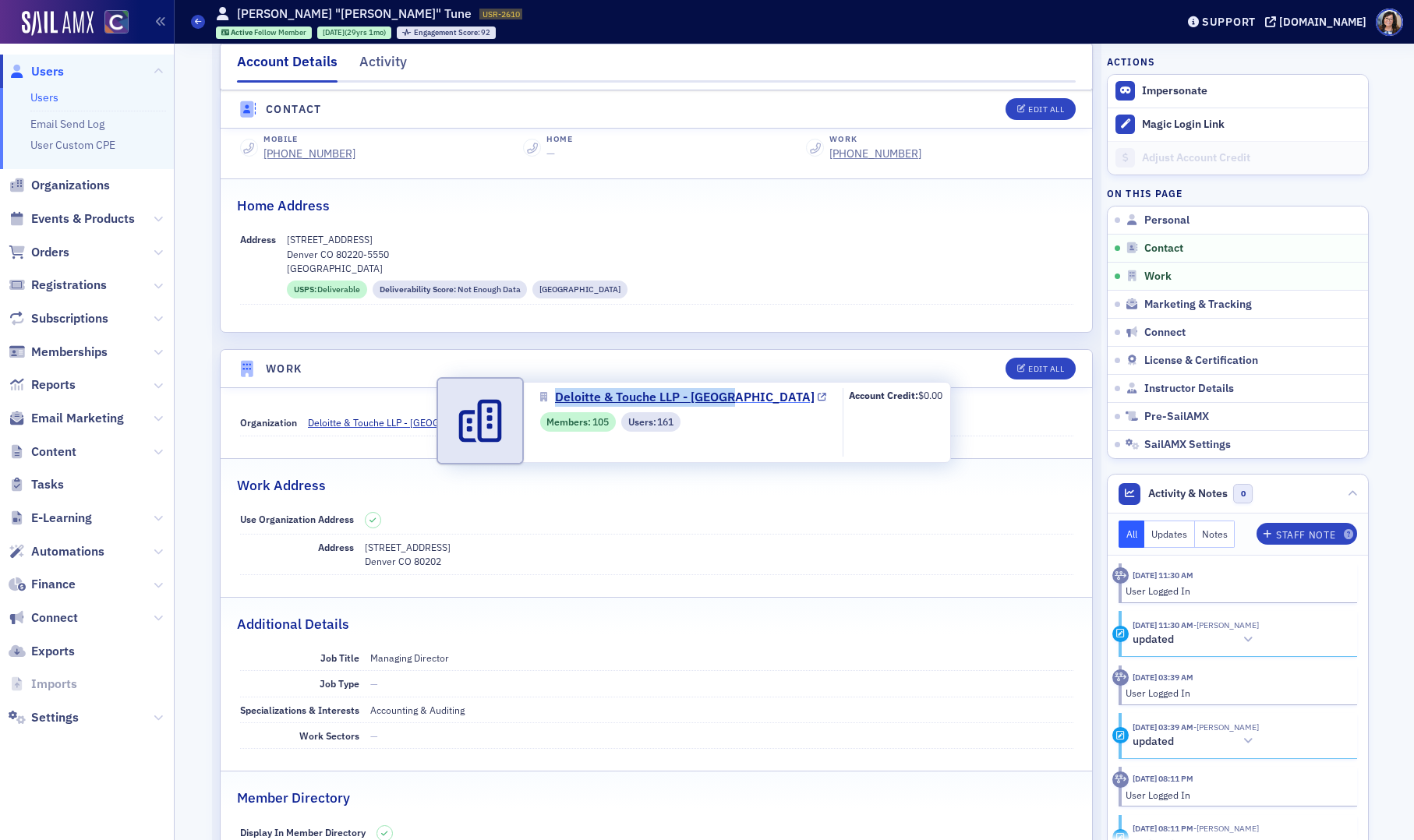
drag, startPoint x: 552, startPoint y: 386, endPoint x: 729, endPoint y: 393, distance: 177.1
click at [729, 393] on div "Deloitte & Touche LLP - [GEOGRAPHIC_DATA] Members : 105 Users : 161 Account Cre…" at bounding box center [699, 422] width 502 height 81
copy link "Deloitte & Touche LLP - [GEOGRAPHIC_DATA]"
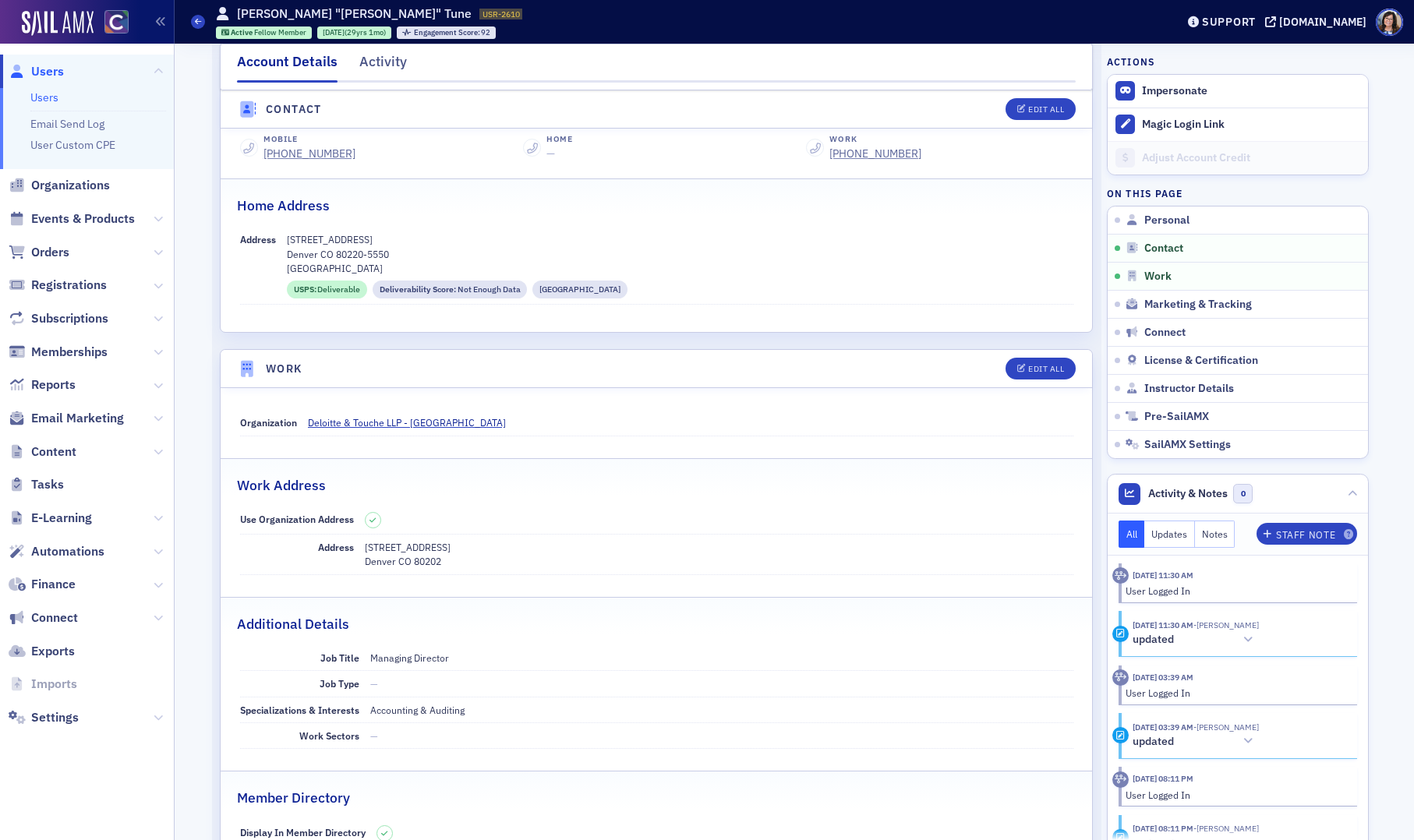
drag, startPoint x: 487, startPoint y: 546, endPoint x: 366, endPoint y: 549, distance: 121.0
click at [366, 549] on p "1601 Wewatta St Suite 400" at bounding box center [719, 547] width 708 height 14
copy p "1601 Wewatta St Suite 400"
click at [453, 563] on p "Denver CO 80202" at bounding box center [719, 561] width 708 height 14
drag, startPoint x: 446, startPoint y: 562, endPoint x: 363, endPoint y: 565, distance: 83.1
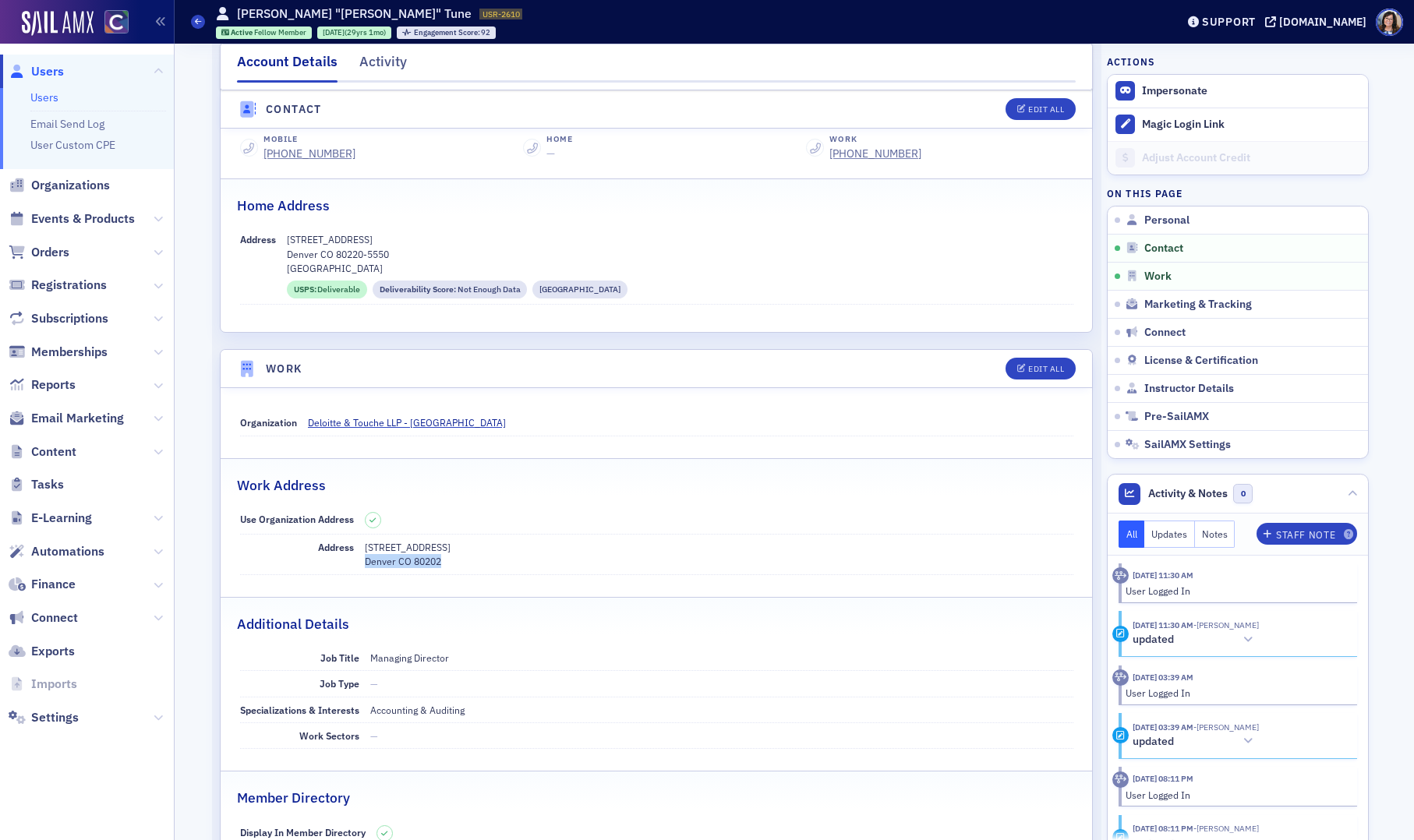
click at [363, 565] on div "Address 1601 Wewatta St Suite 400 Denver CO 80202" at bounding box center [656, 555] width 833 height 41
copy p "Denver CO 80202"
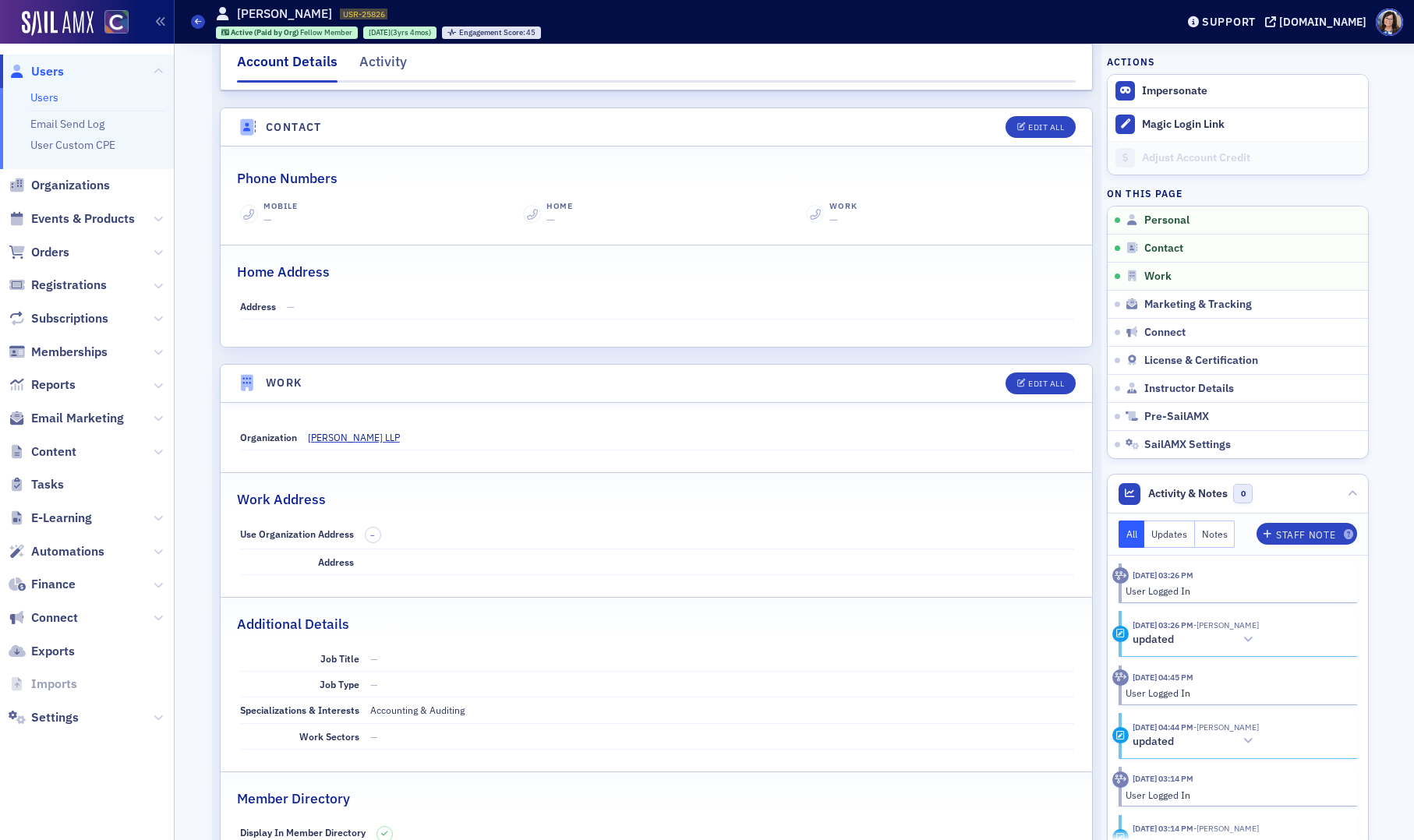
scroll to position [659, 0]
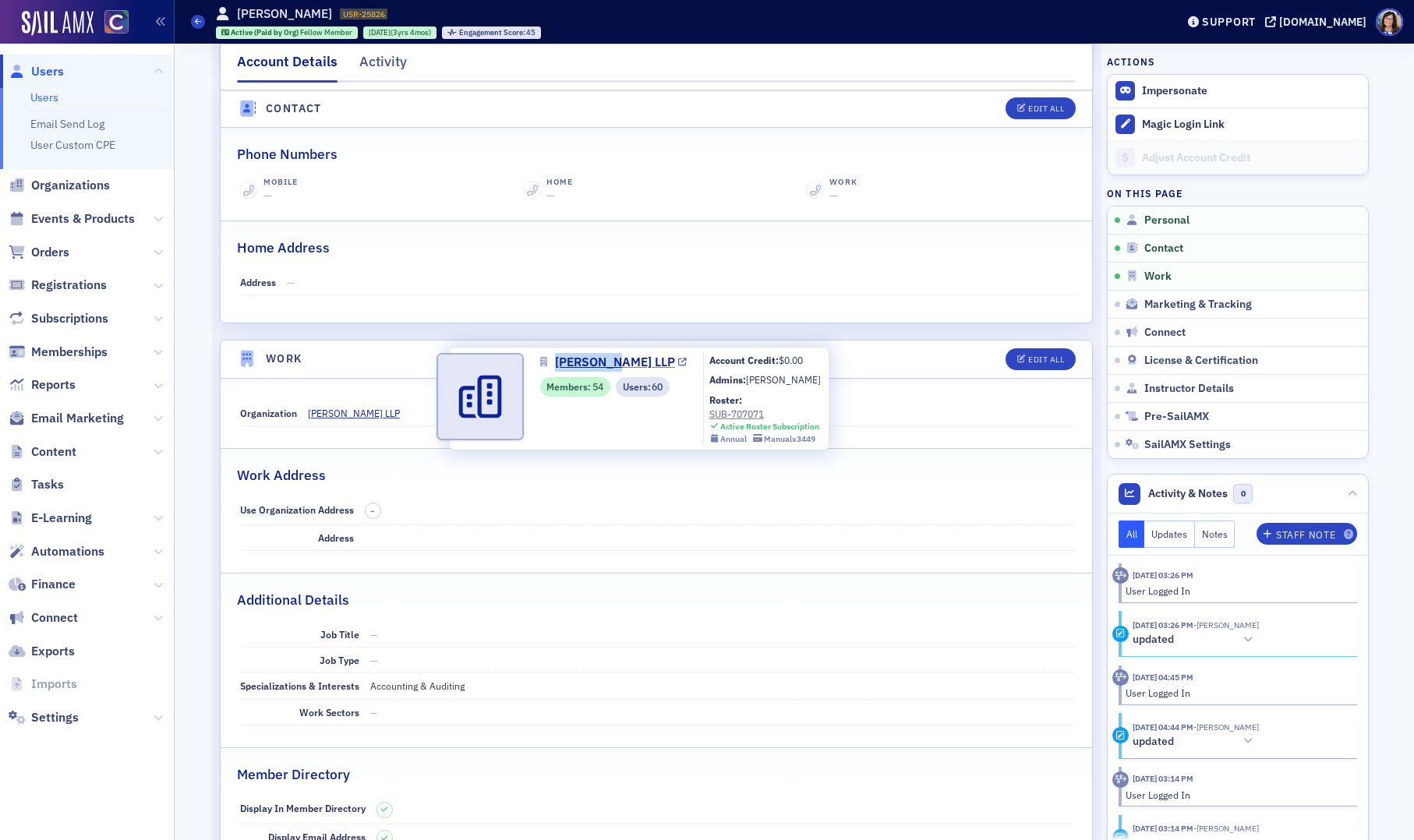
drag, startPoint x: 551, startPoint y: 351, endPoint x: 615, endPoint y: 358, distance: 64.4
click at [615, 358] on div "[PERSON_NAME] LLP Members : 54 Users : 60 Account Credit: $0.00 Admins: [PERSON…" at bounding box center [639, 398] width 381 height 104
copy link "[PERSON_NAME] LLP"
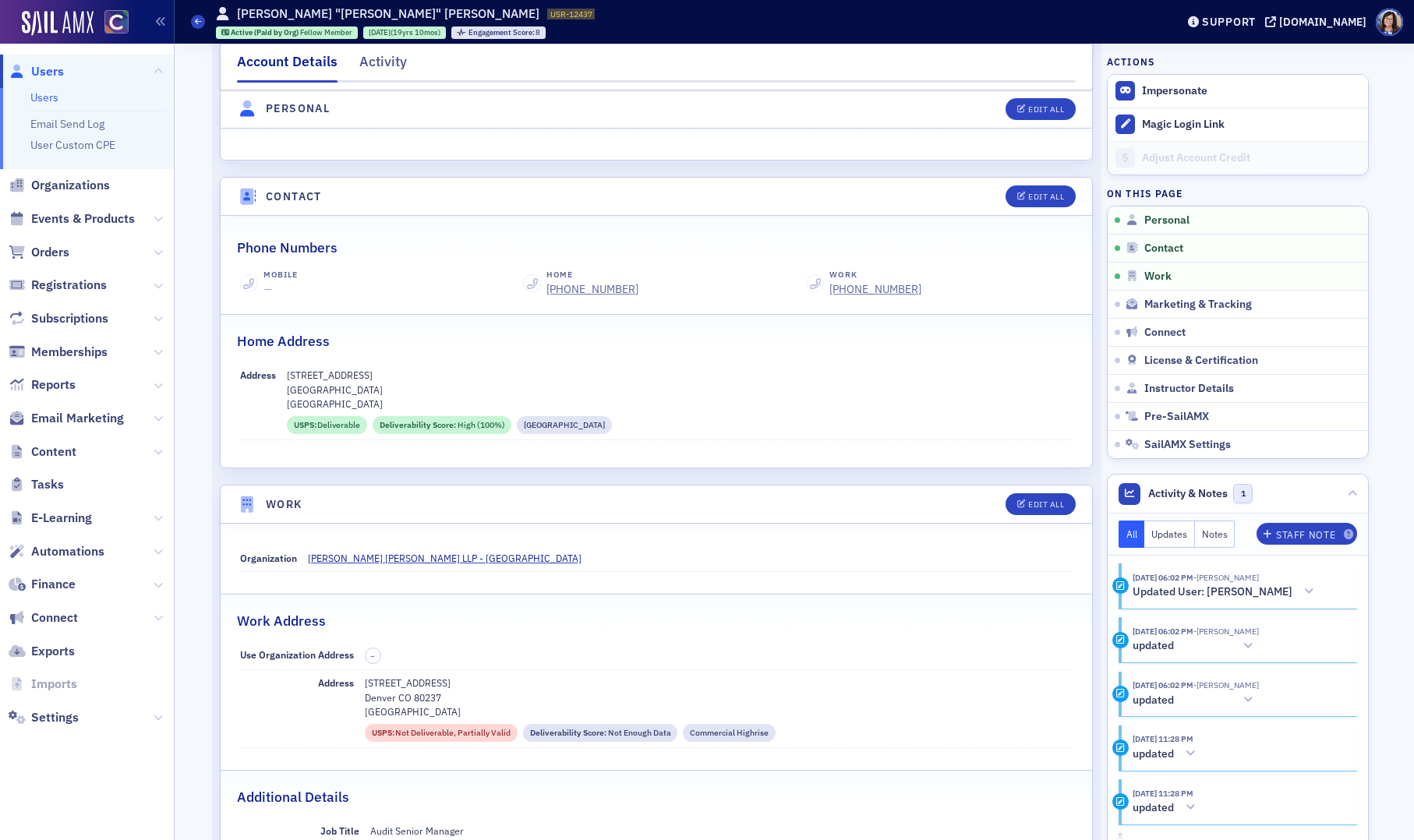
scroll to position [609, 0]
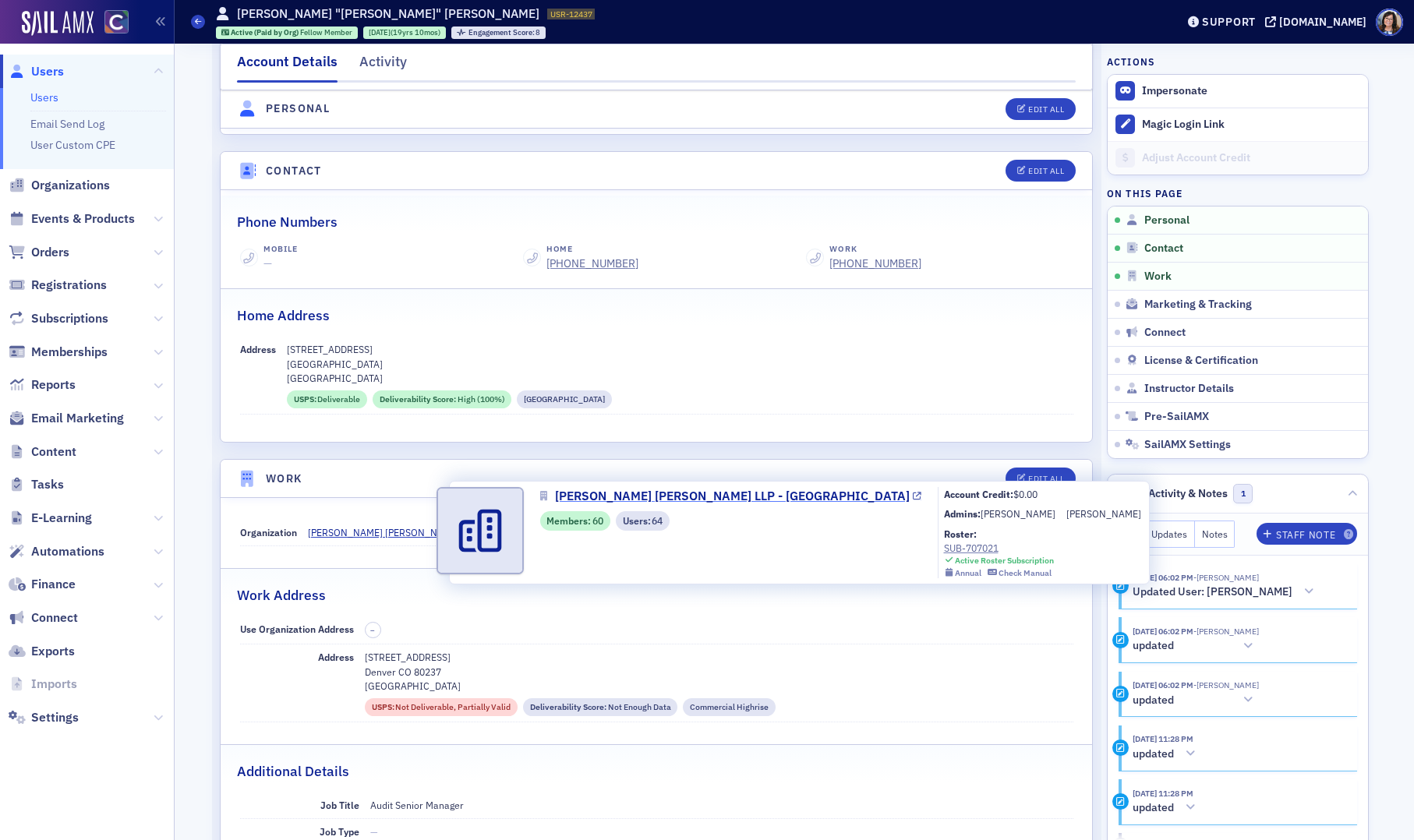
drag, startPoint x: 553, startPoint y: 486, endPoint x: 688, endPoint y: 499, distance: 135.6
click at [682, 498] on link "[PERSON_NAME] [PERSON_NAME] LLP - [GEOGRAPHIC_DATA]" at bounding box center [730, 496] width 382 height 19
click at [555, 503] on span "[PERSON_NAME] [PERSON_NAME] LLP - [GEOGRAPHIC_DATA]" at bounding box center [732, 496] width 355 height 19
drag, startPoint x: 552, startPoint y: 482, endPoint x: 688, endPoint y: 497, distance: 136.8
click at [688, 497] on div "Eide Bailly LLP - Denver Members : 60 Users : 64 Account Credit: $0.00 Admins: …" at bounding box center [799, 532] width 700 height 104
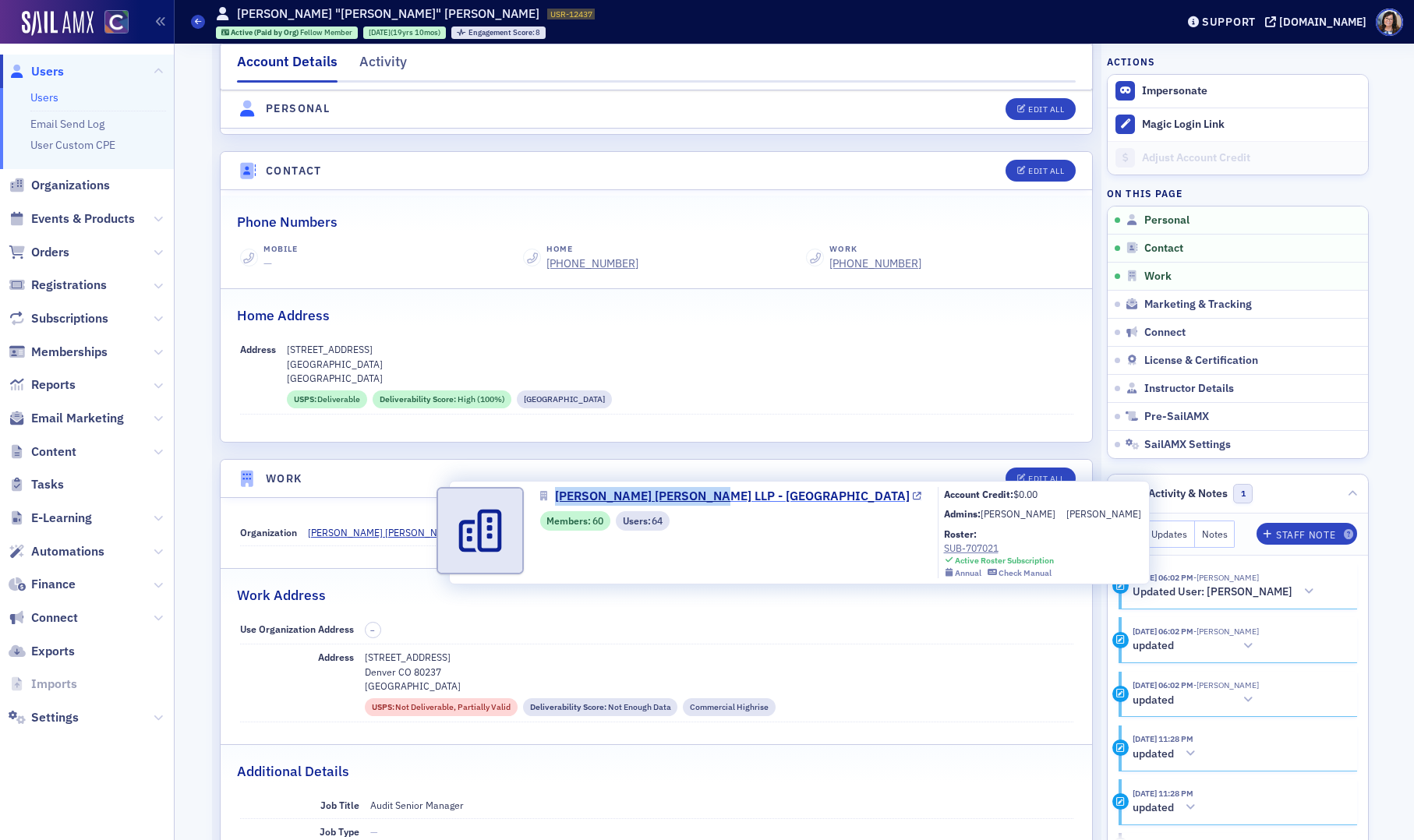
copy link "[PERSON_NAME] [PERSON_NAME] LLP - [GEOGRAPHIC_DATA]"
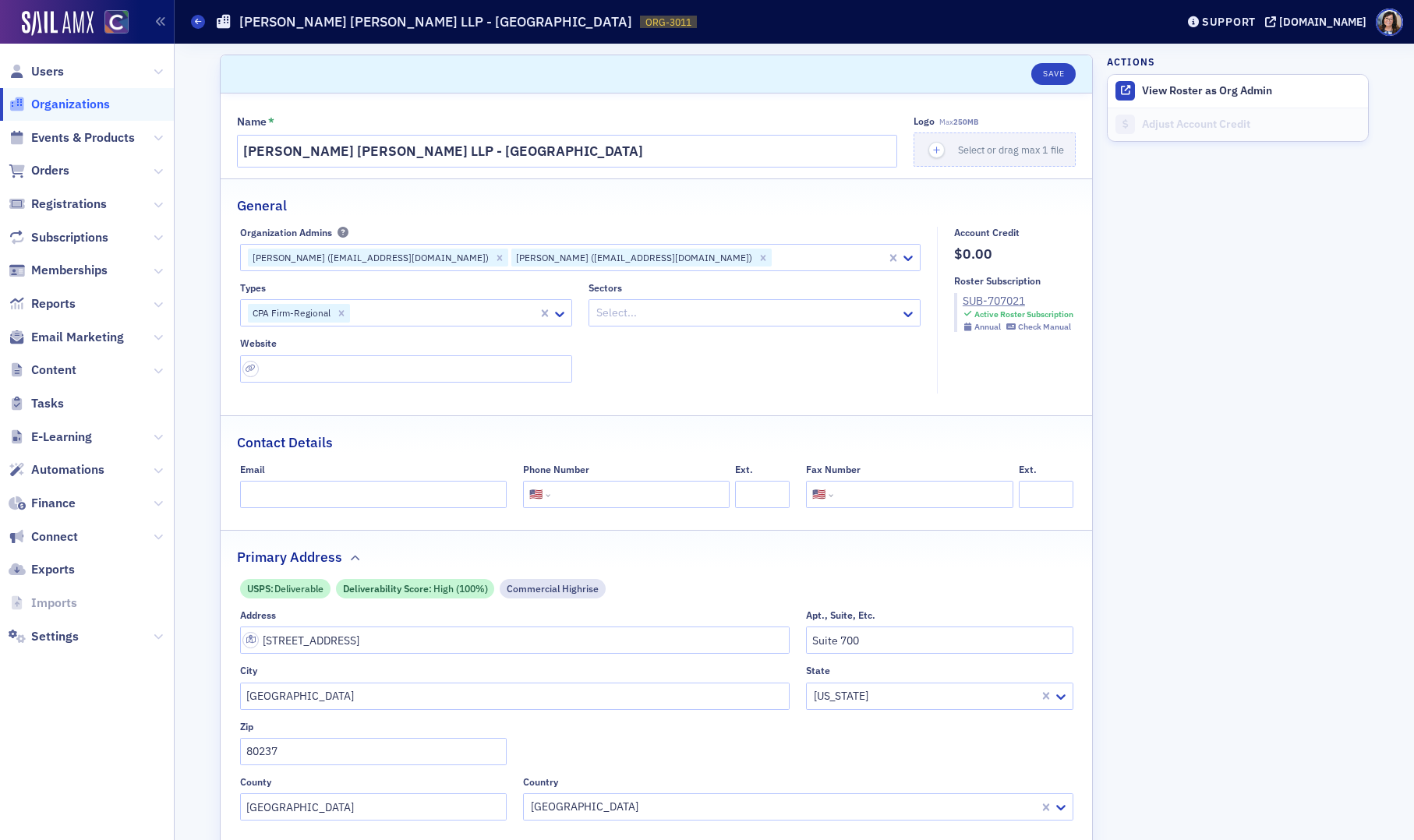
select select "US"
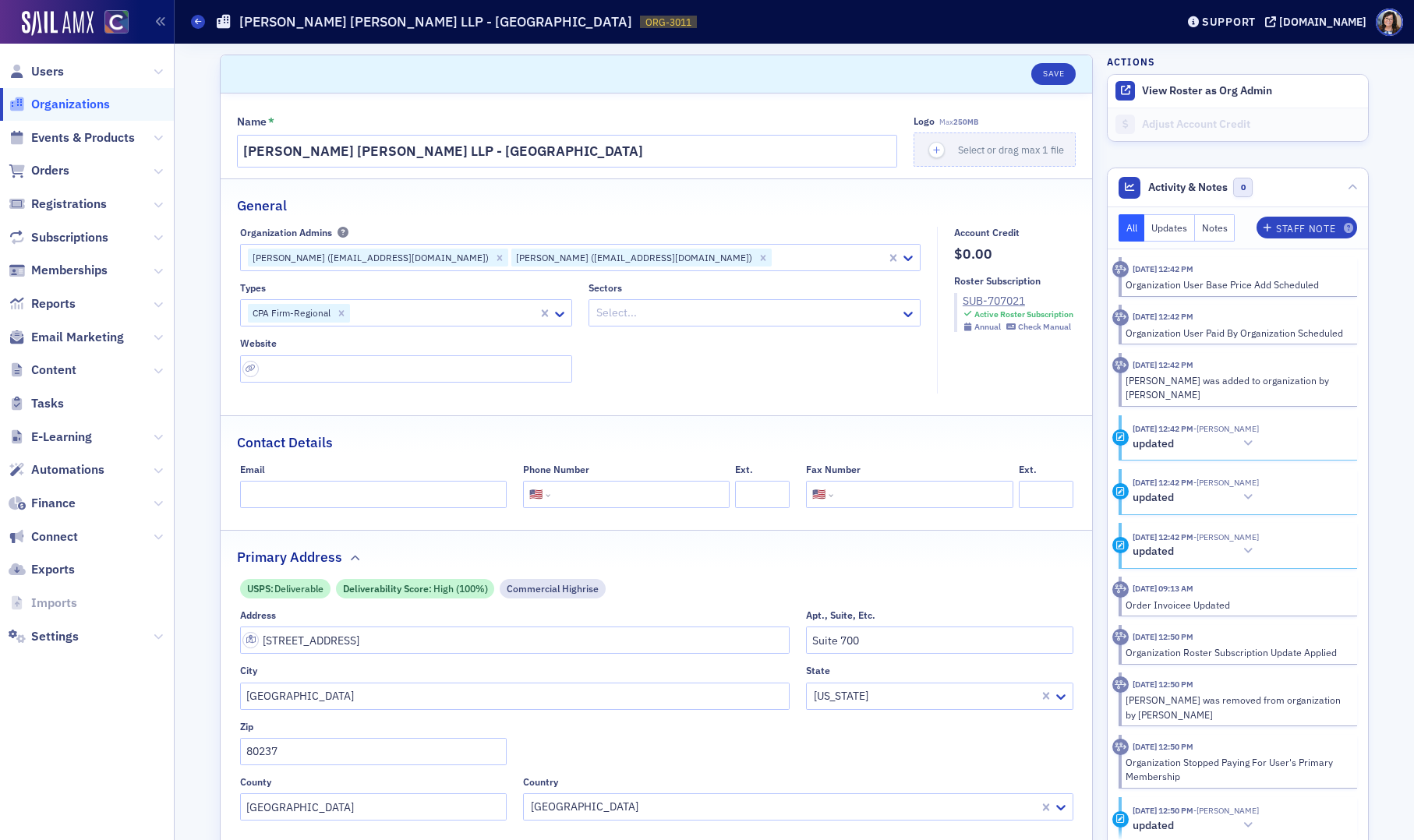
select select "US"
